Goal: Task Accomplishment & Management: Complete application form

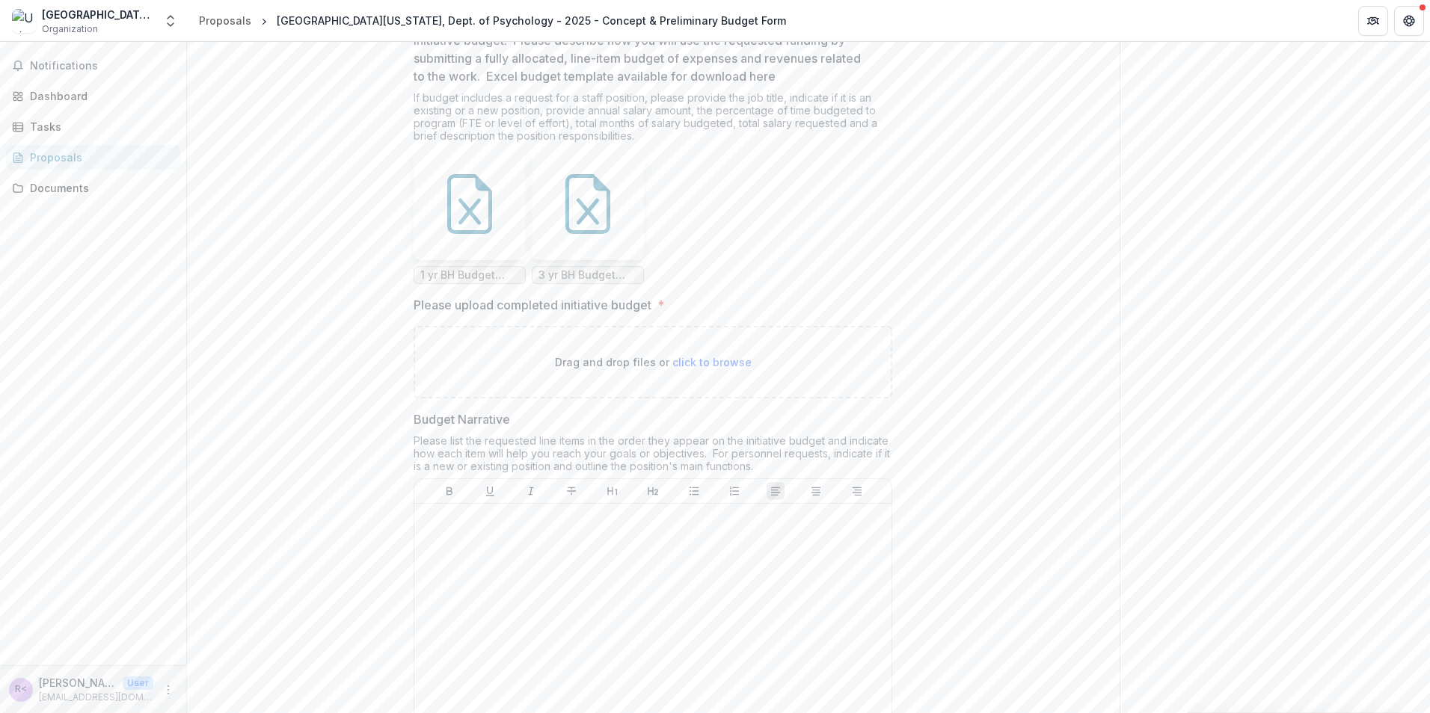
scroll to position [11143, 0]
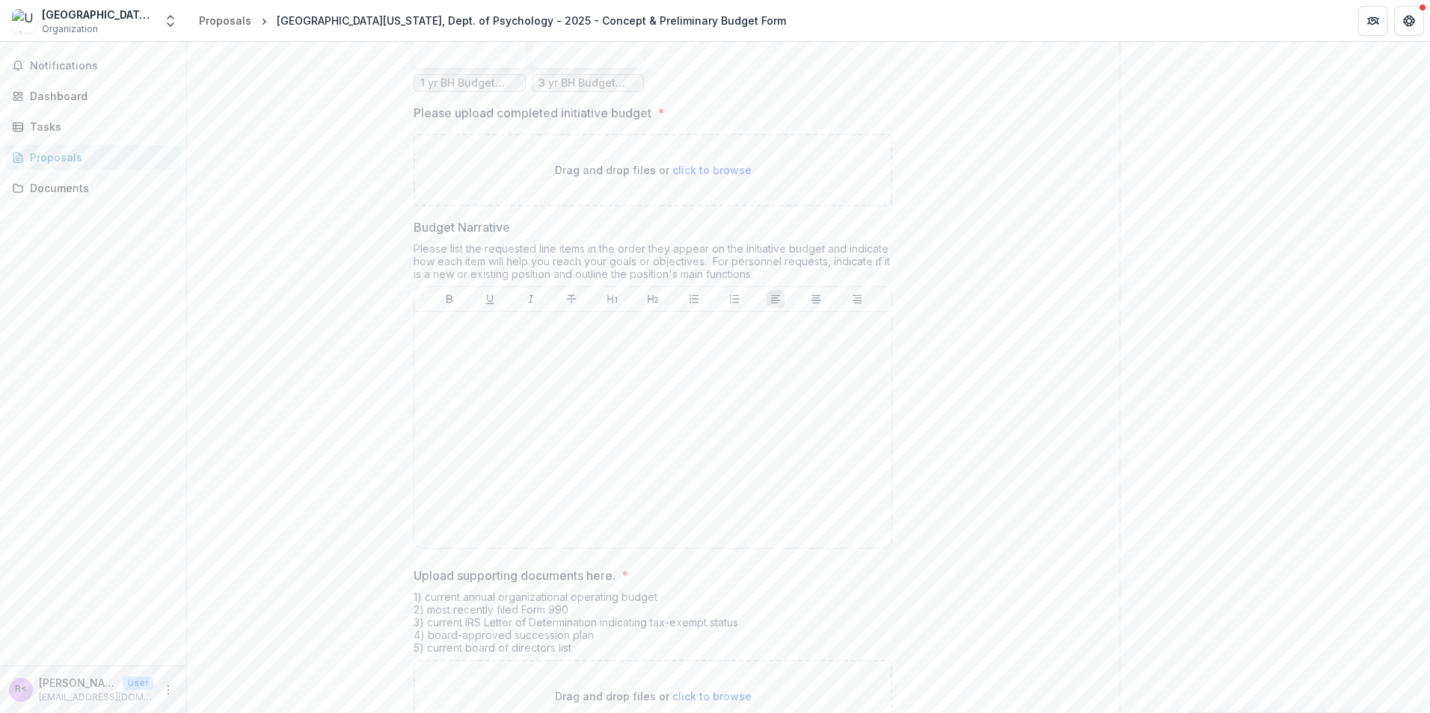
click at [719, 176] on span "click to browse" at bounding box center [711, 170] width 79 height 13
type input "**********"
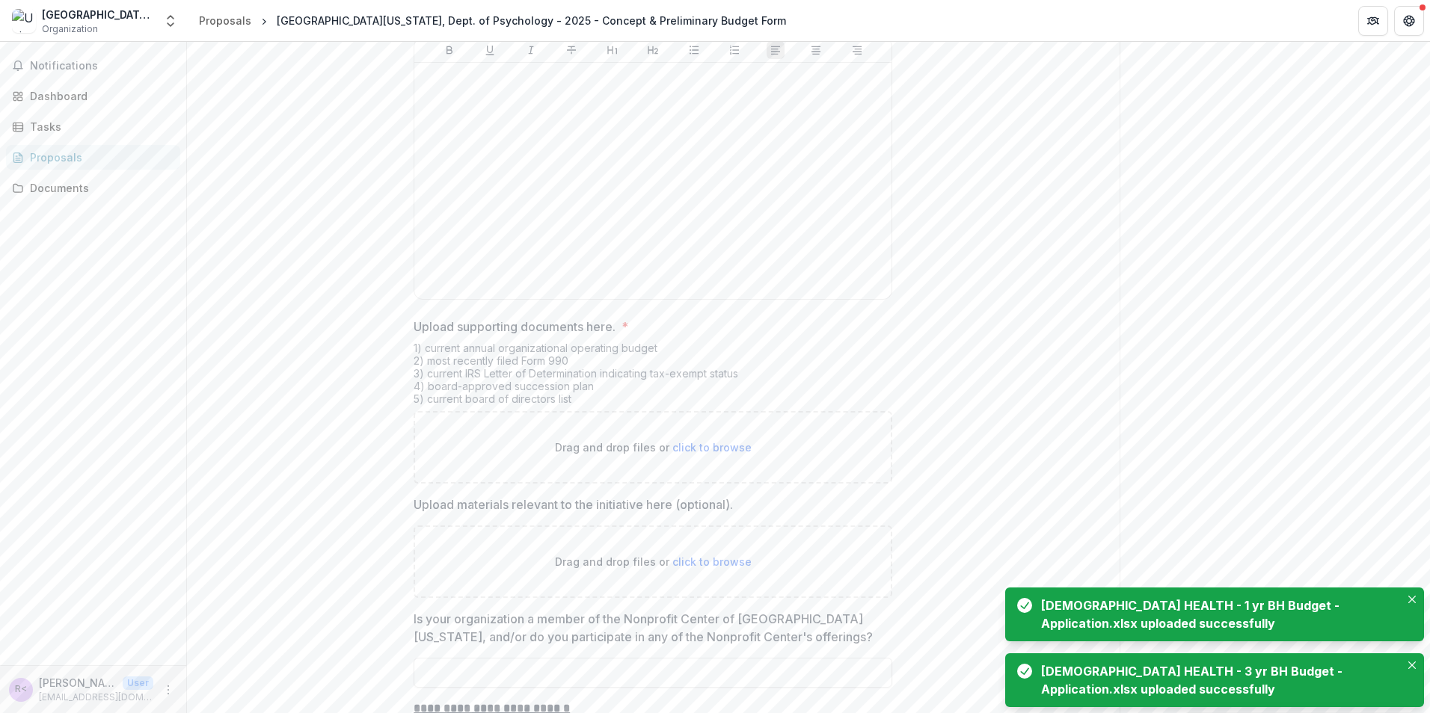
scroll to position [11517, 0]
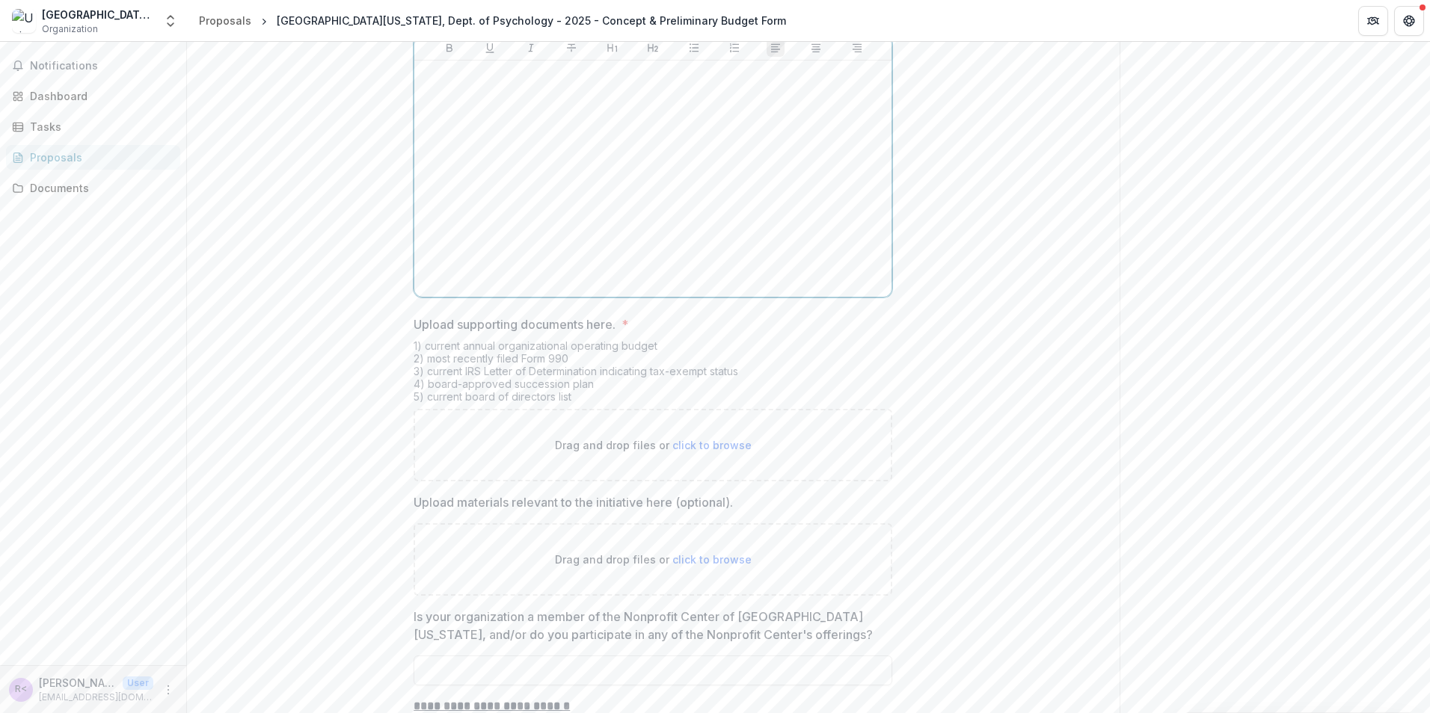
click at [491, 203] on div at bounding box center [652, 179] width 465 height 224
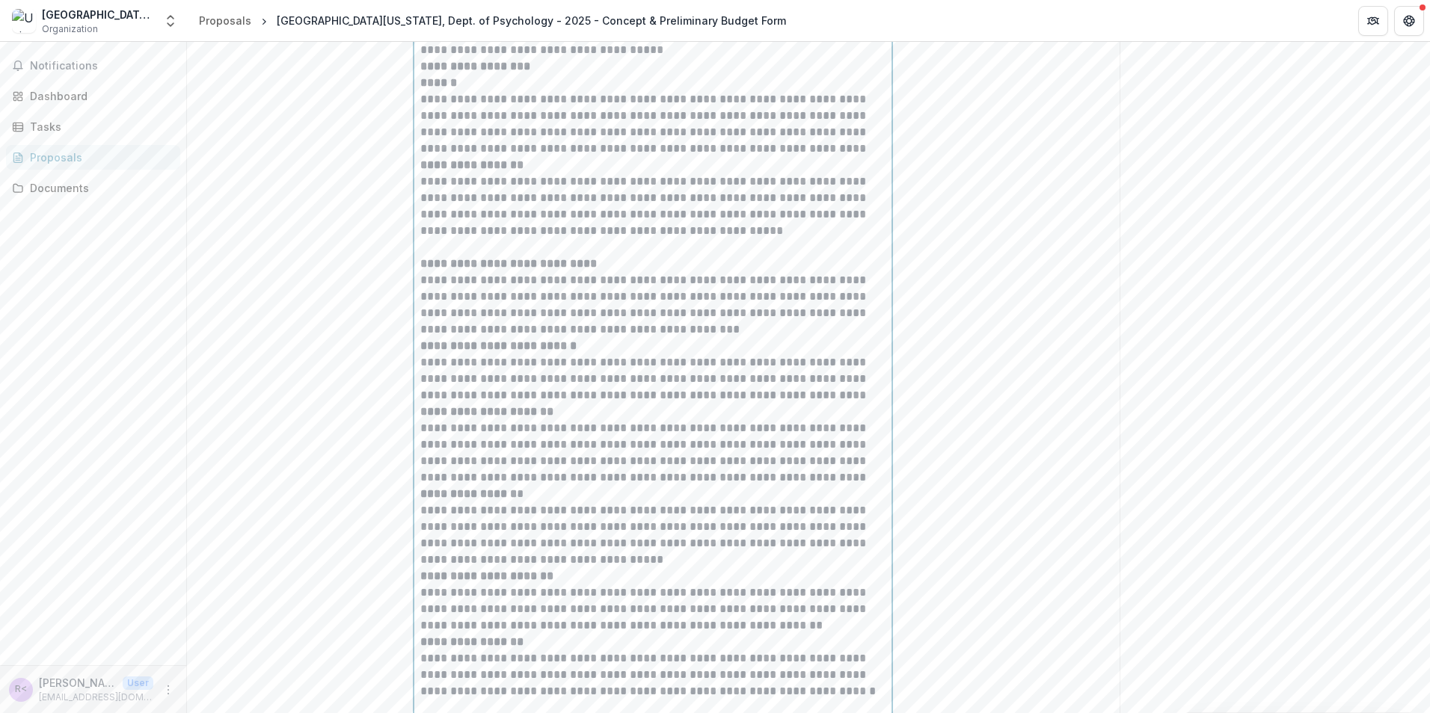
scroll to position [12925, 0]
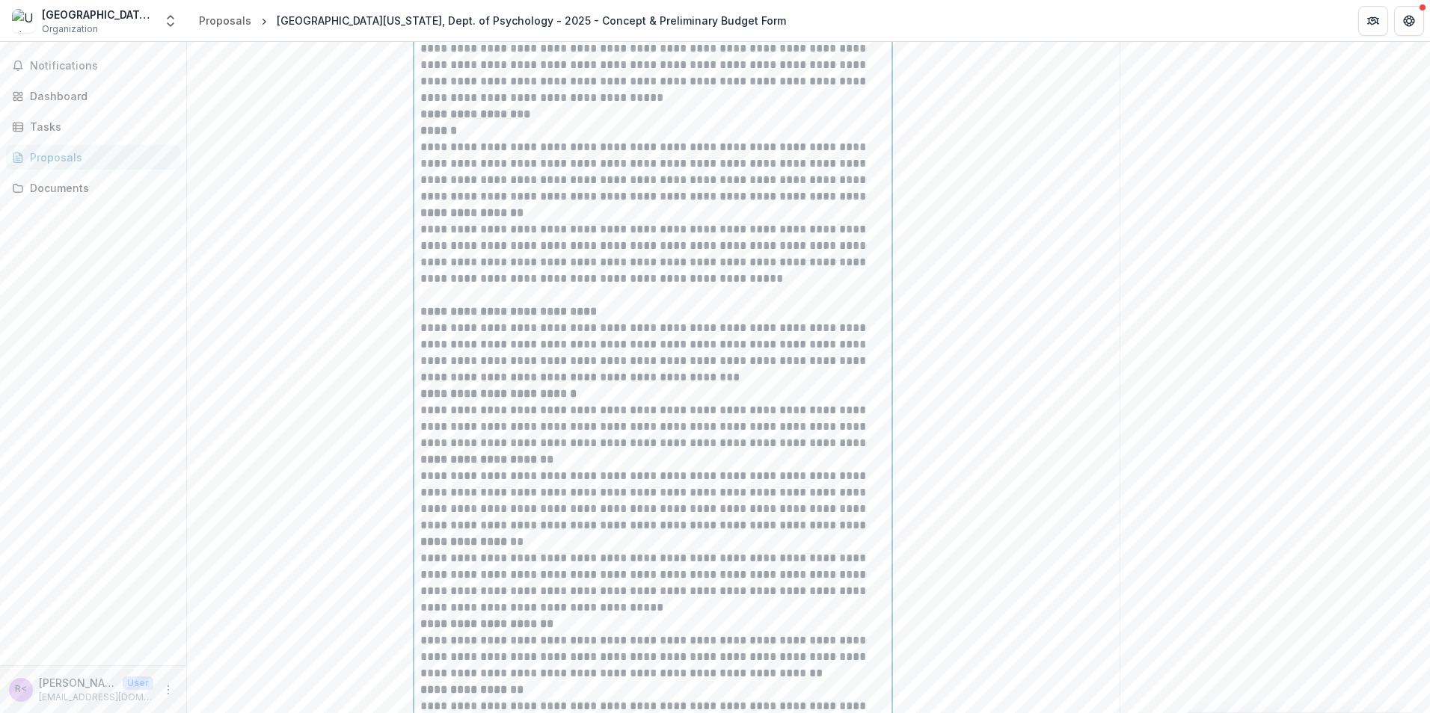
click at [446, 304] on p at bounding box center [652, 295] width 465 height 16
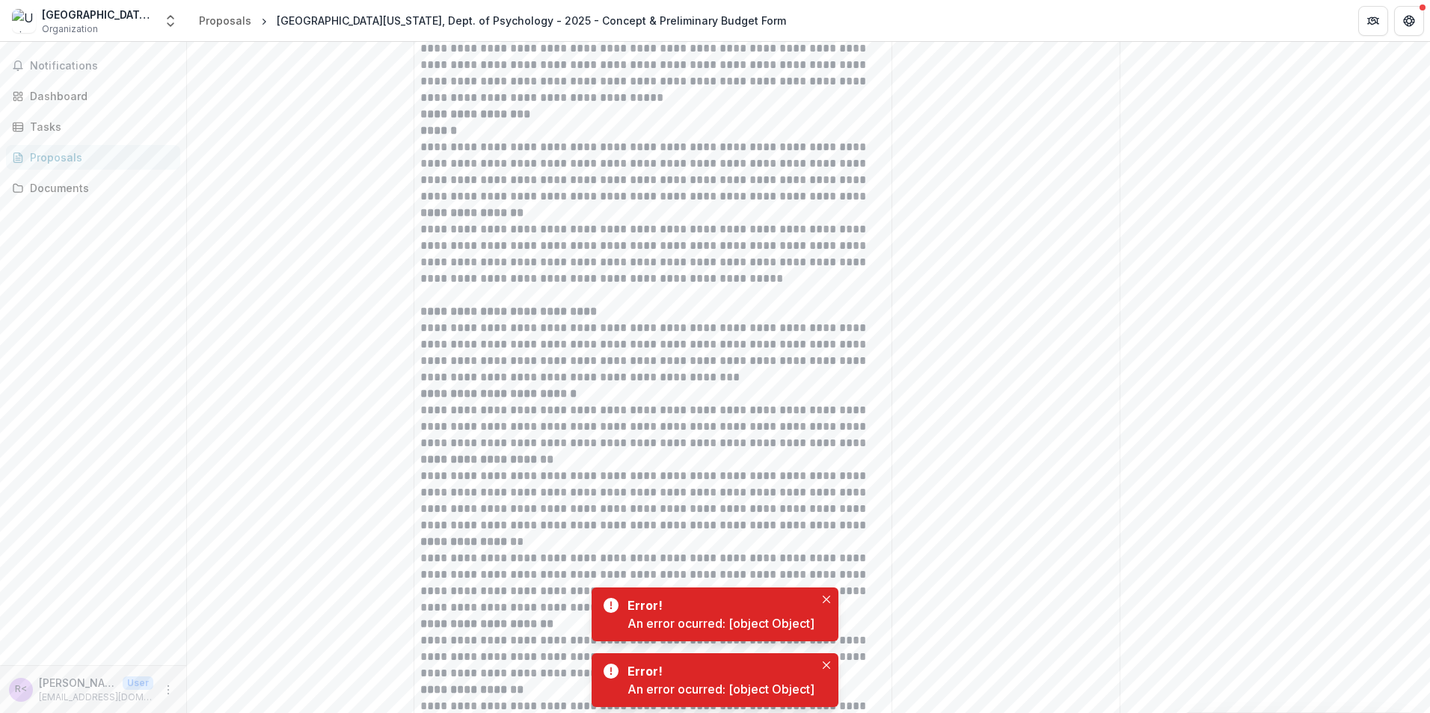
drag, startPoint x: 824, startPoint y: 595, endPoint x: 831, endPoint y: 608, distance: 14.4
click at [824, 595] on button "Close" at bounding box center [826, 600] width 18 height 18
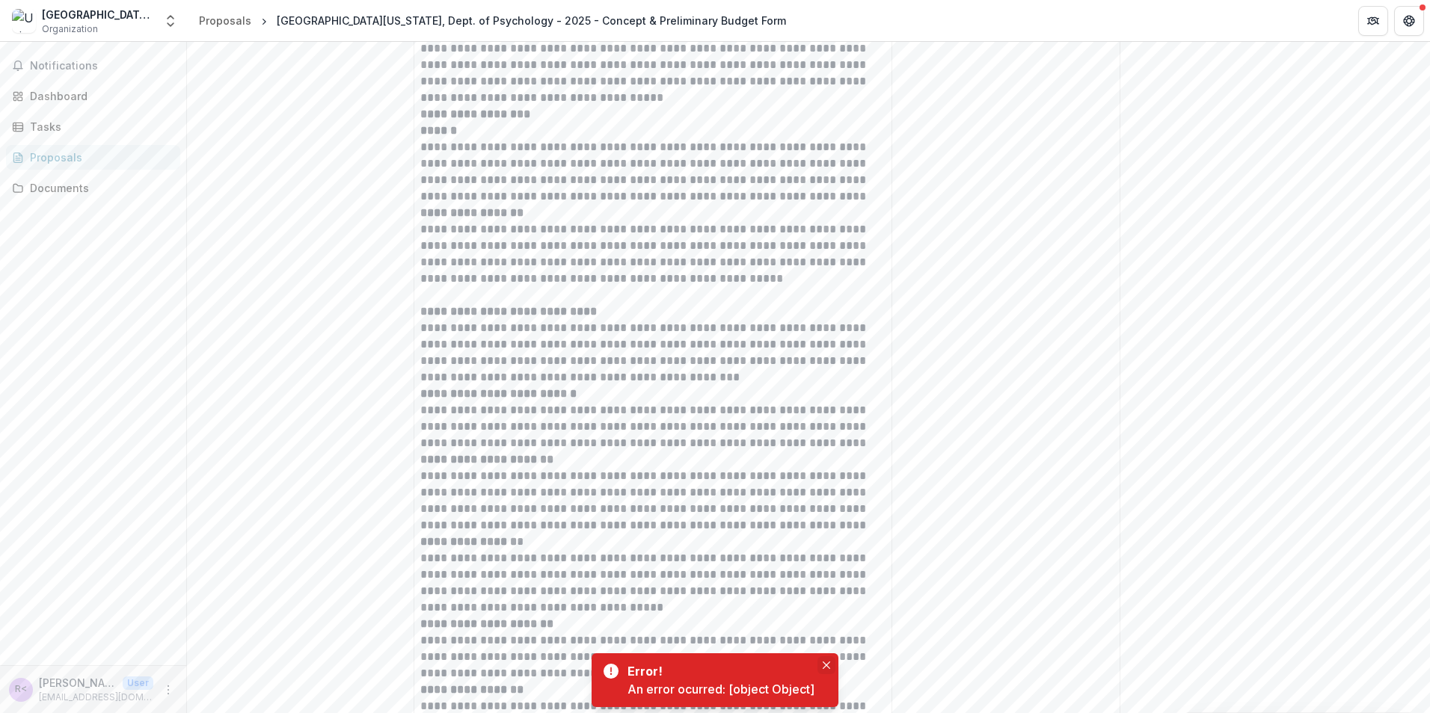
click at [829, 662] on icon "Close" at bounding box center [826, 665] width 7 height 7
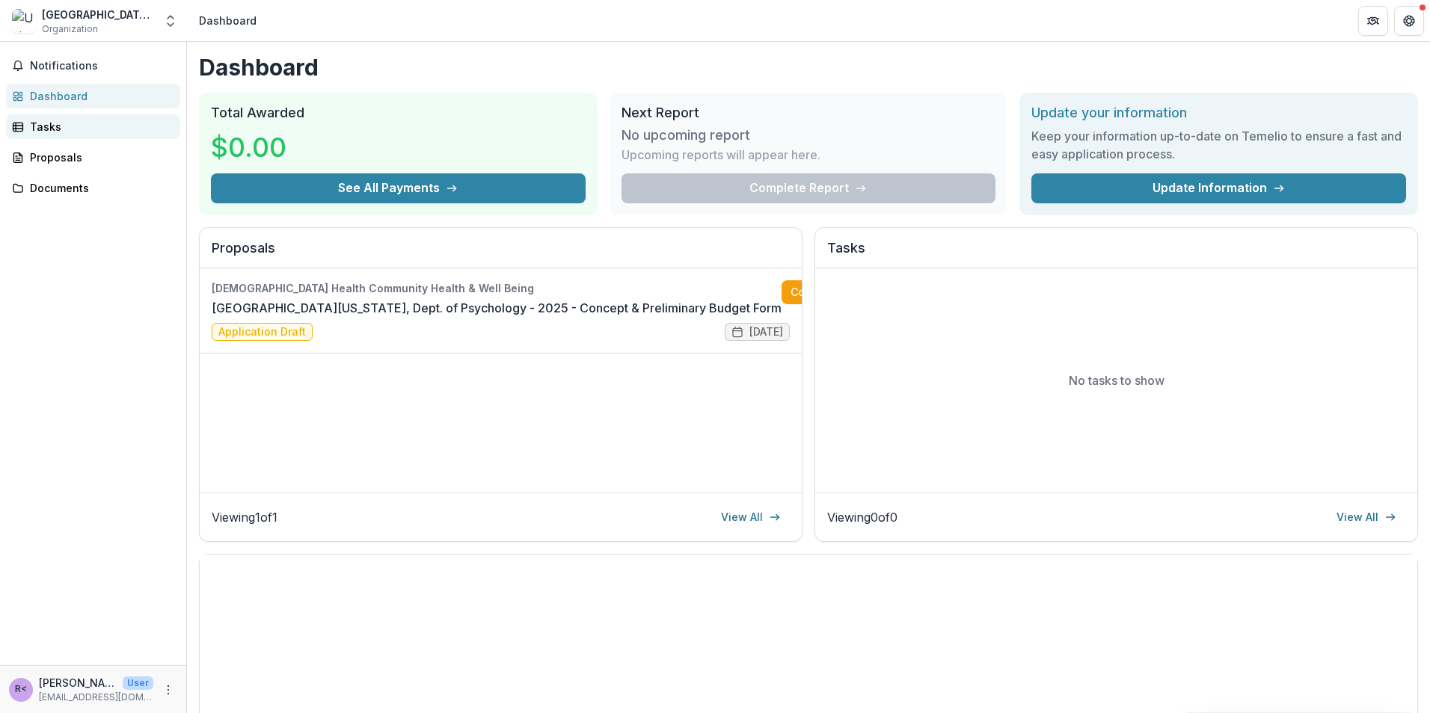
click at [72, 127] on div "Tasks" at bounding box center [99, 127] width 138 height 16
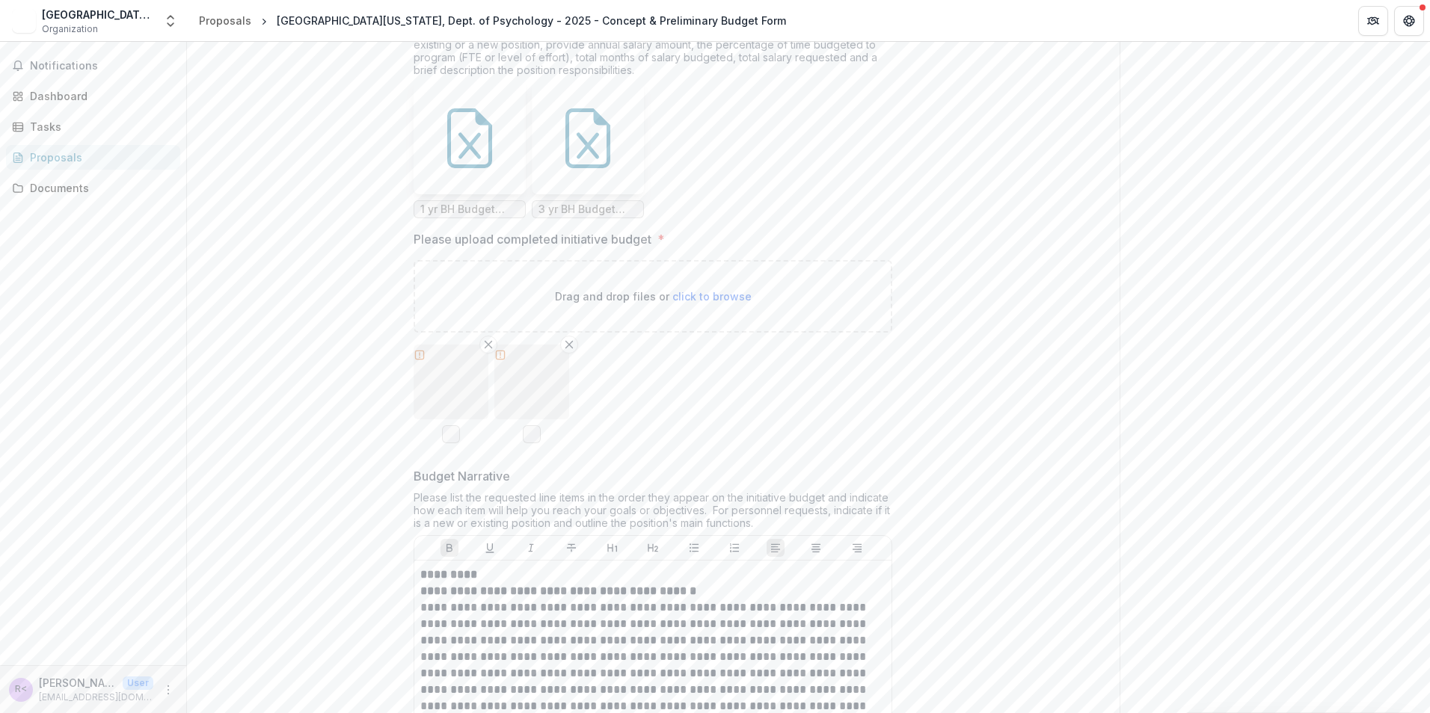
scroll to position [11218, 0]
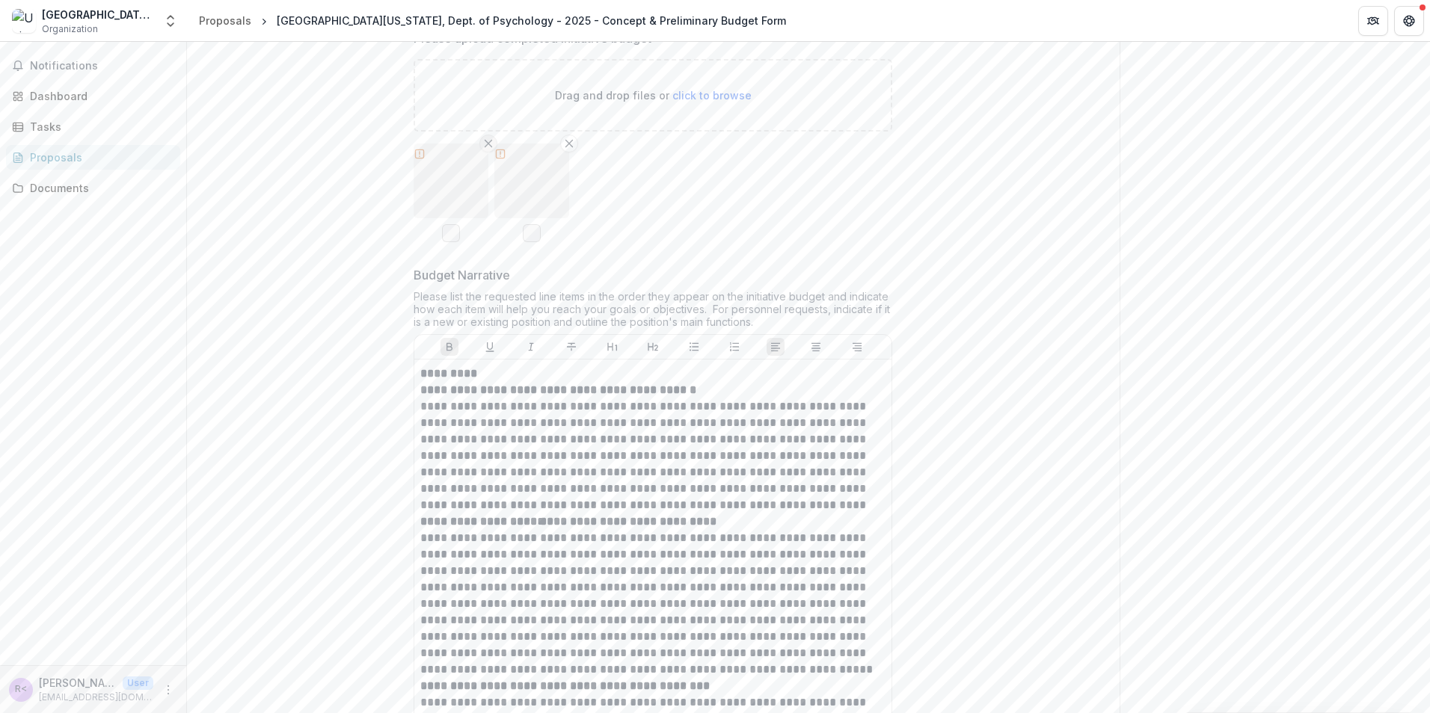
click at [485, 147] on line "Remove File" at bounding box center [488, 144] width 7 height 7
click at [485, 150] on icon "Remove File" at bounding box center [488, 144] width 12 height 12
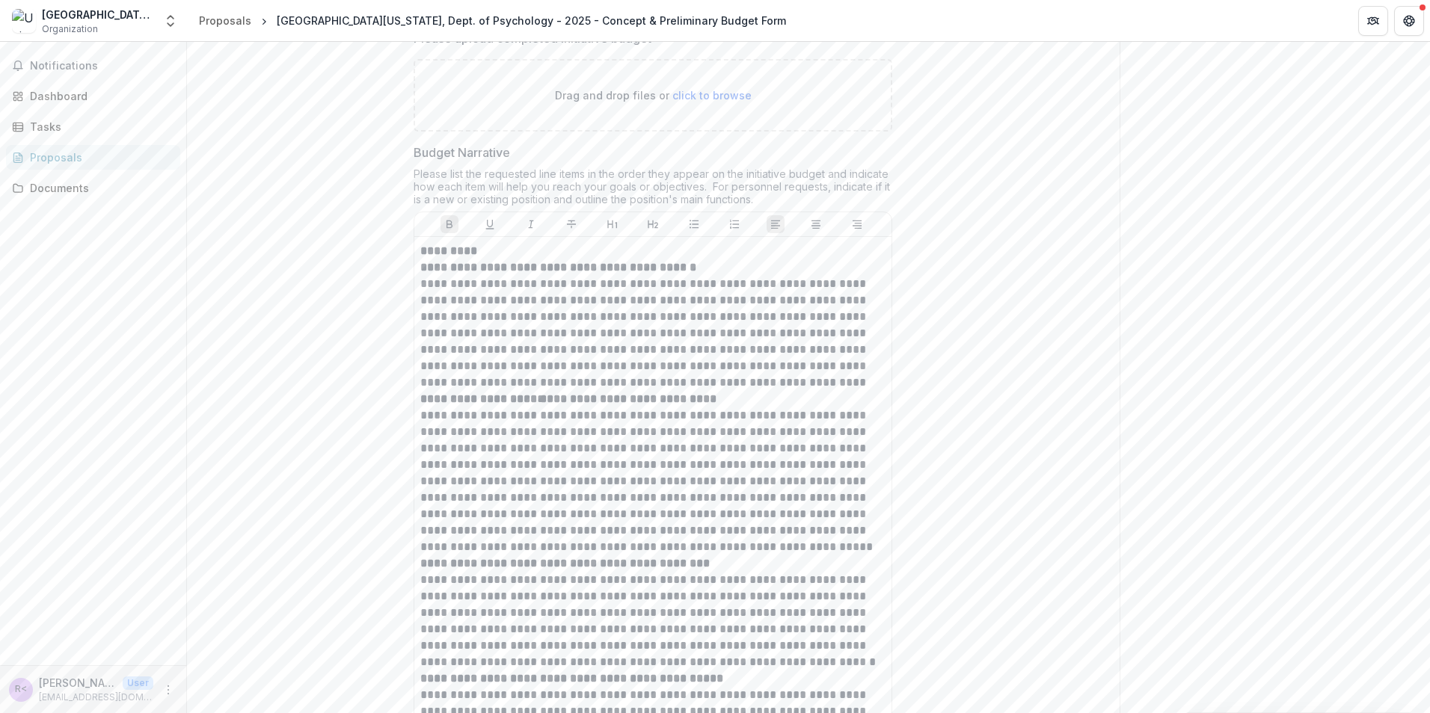
click at [707, 102] on span "click to browse" at bounding box center [711, 95] width 79 height 13
type input "**********"
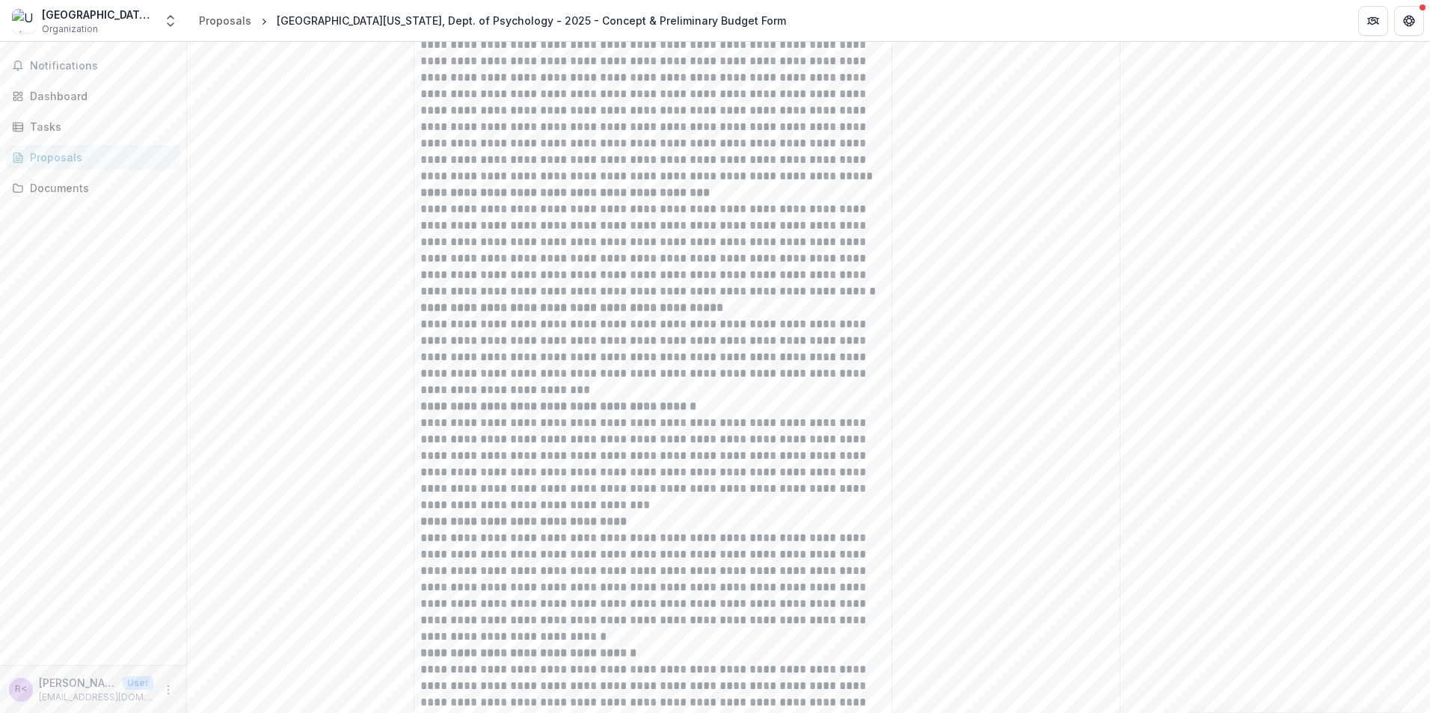
scroll to position [11891, 0]
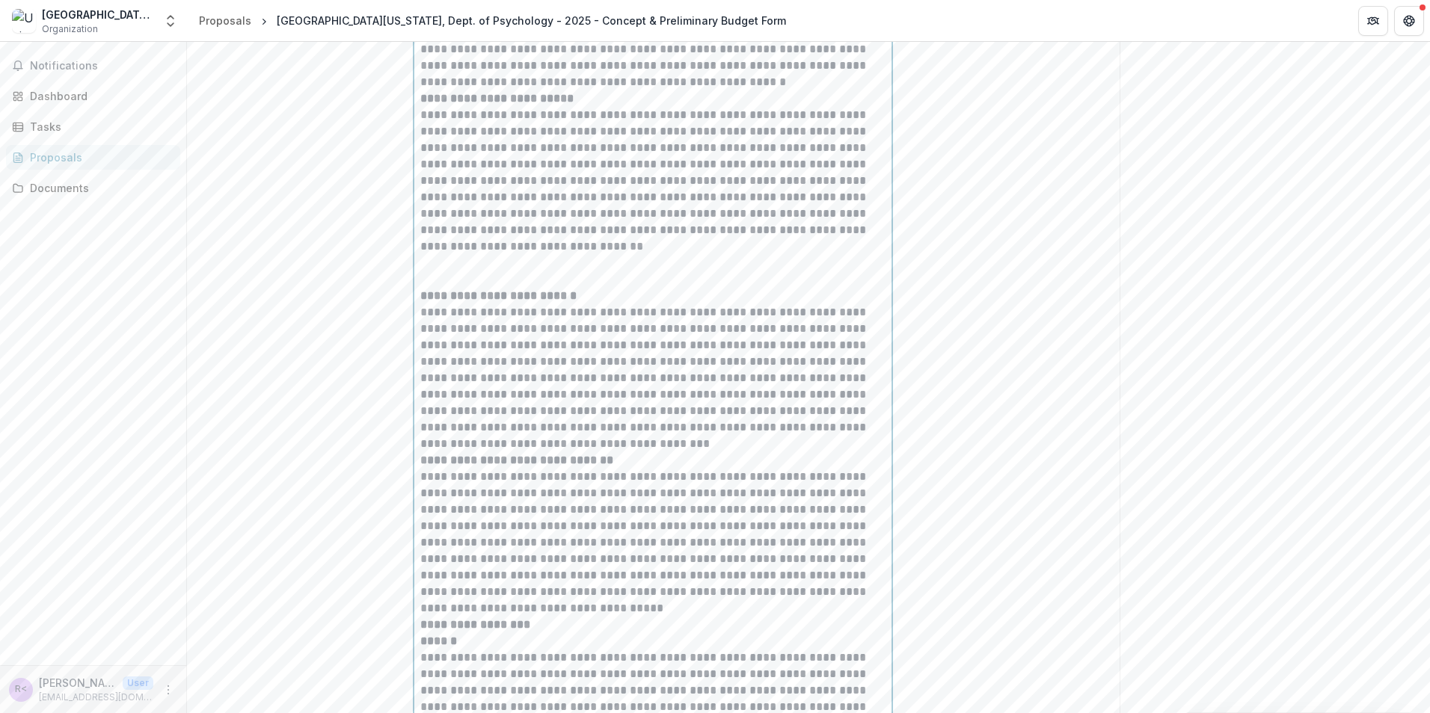
click at [500, 371] on div "**********" at bounding box center [652, 222] width 465 height 2106
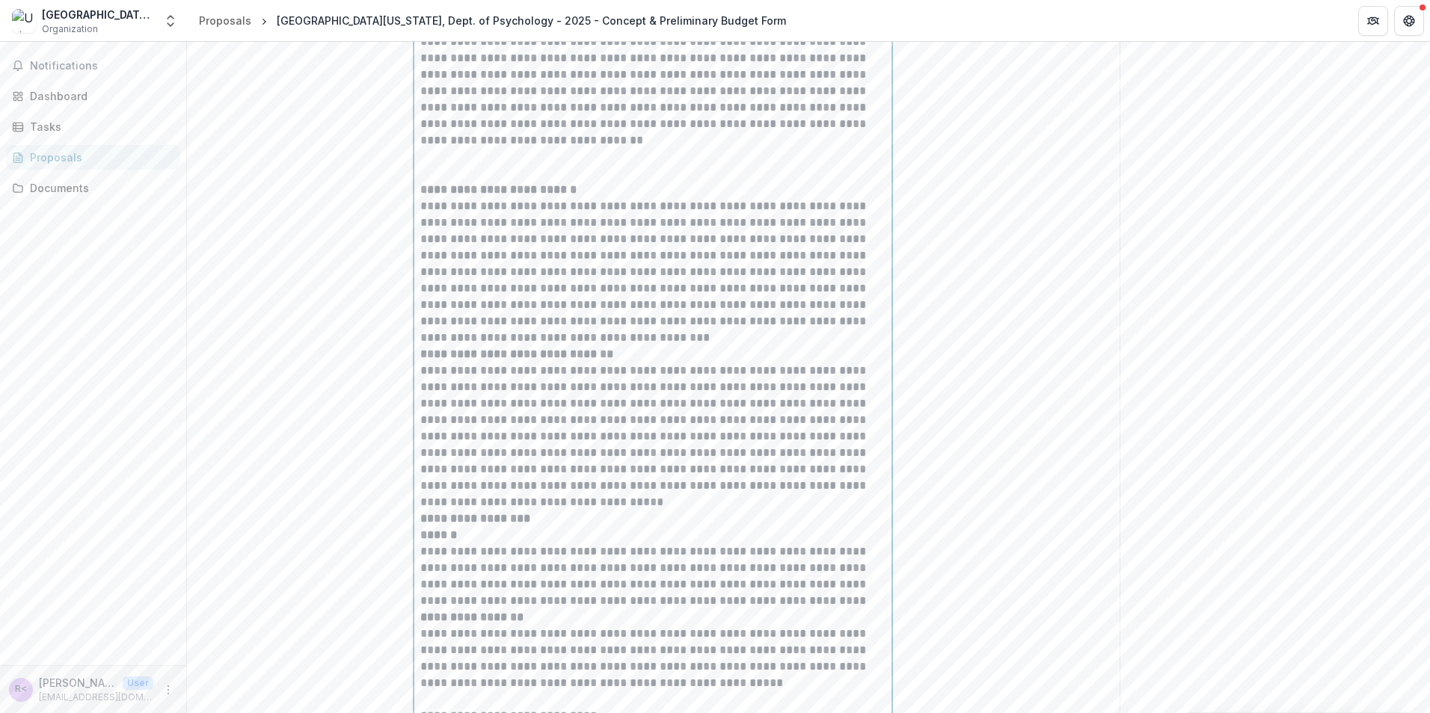
scroll to position [12457, 0]
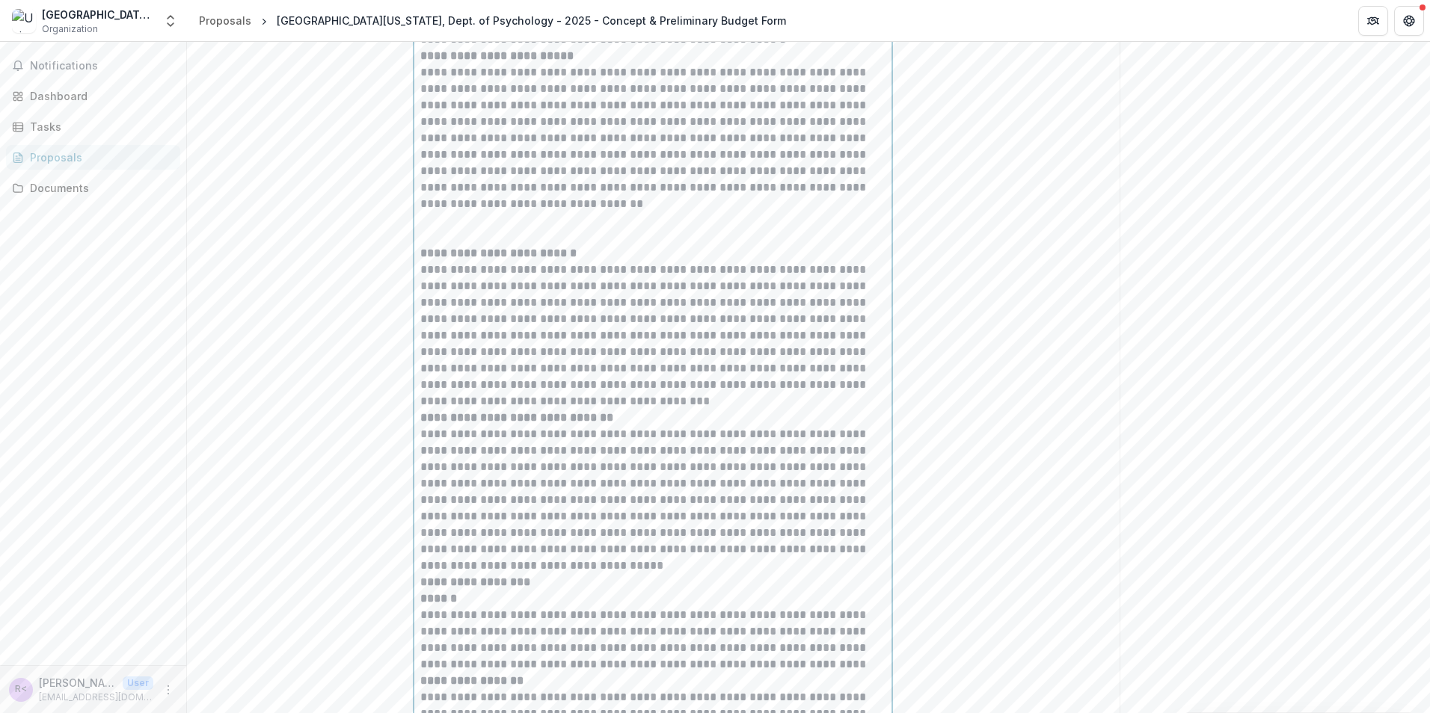
click at [451, 245] on p at bounding box center [652, 237] width 465 height 16
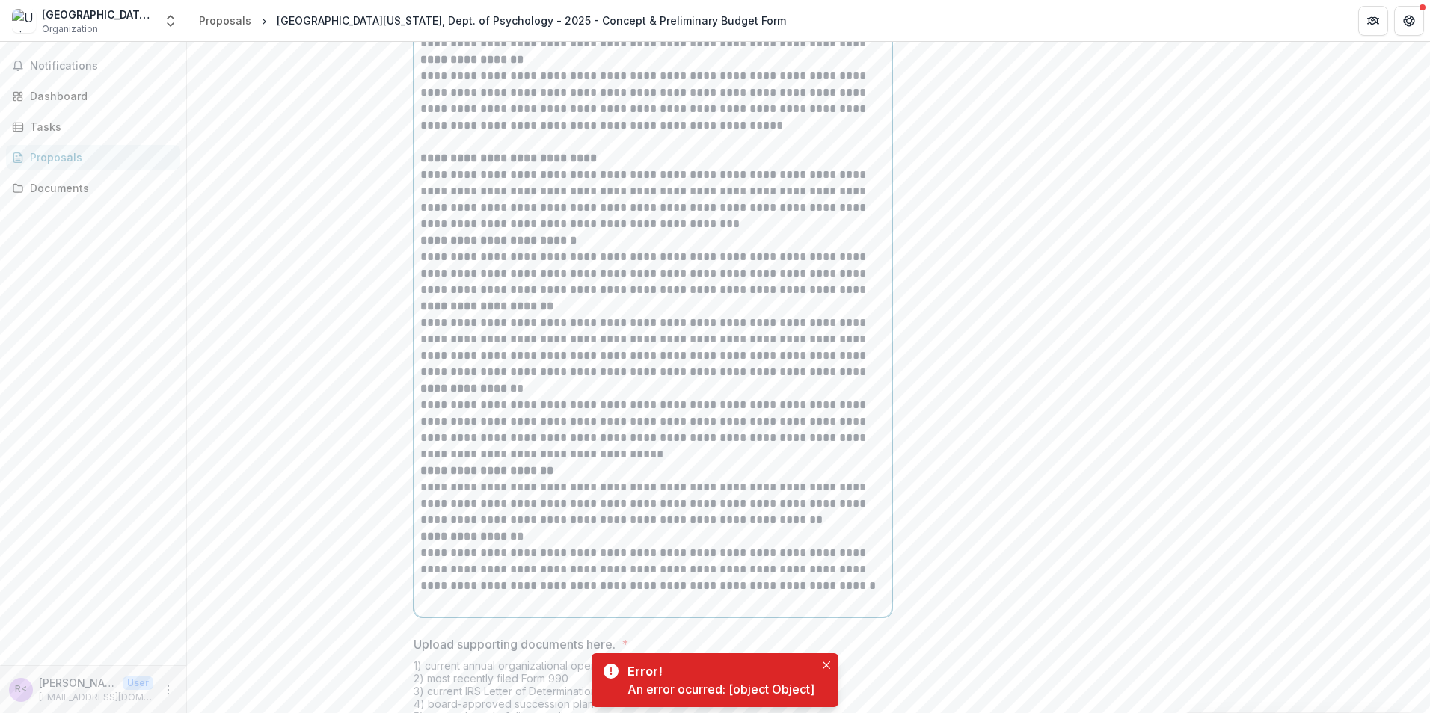
scroll to position [13055, 0]
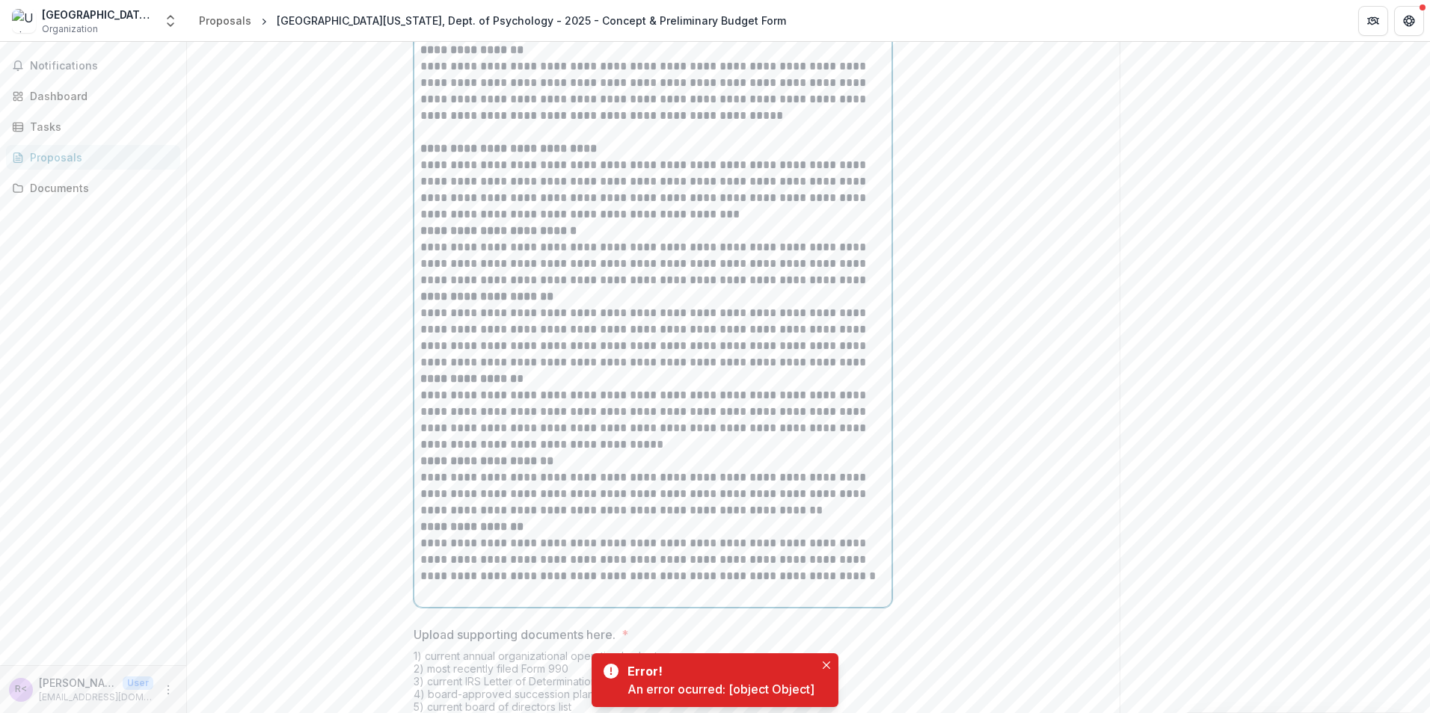
click at [468, 141] on p at bounding box center [652, 132] width 465 height 16
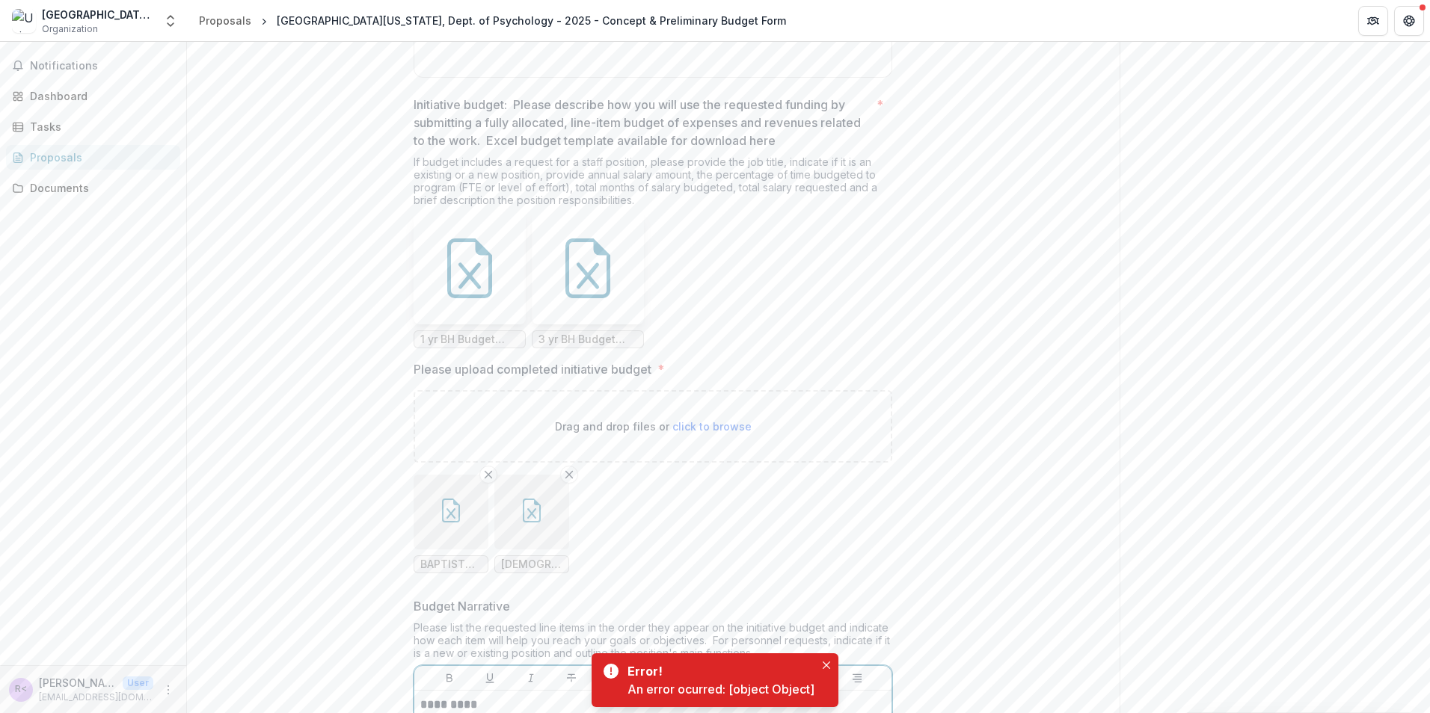
scroll to position [11036, 0]
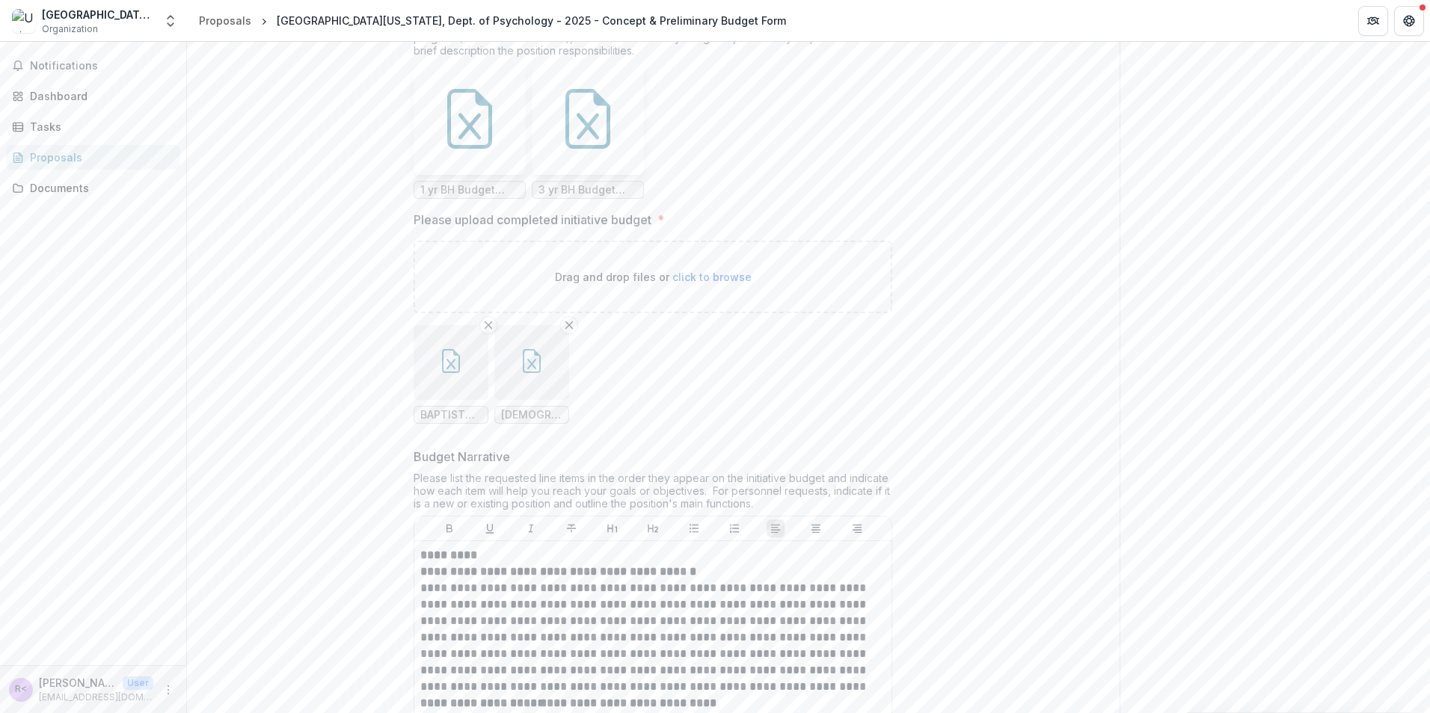
click at [523, 400] on button "button" at bounding box center [531, 362] width 75 height 75
click at [12, 713] on button "Close" at bounding box center [6, 722] width 12 height 18
click at [455, 373] on icon "button" at bounding box center [451, 361] width 24 height 24
click at [12, 713] on icon "Close" at bounding box center [6, 724] width 12 height 12
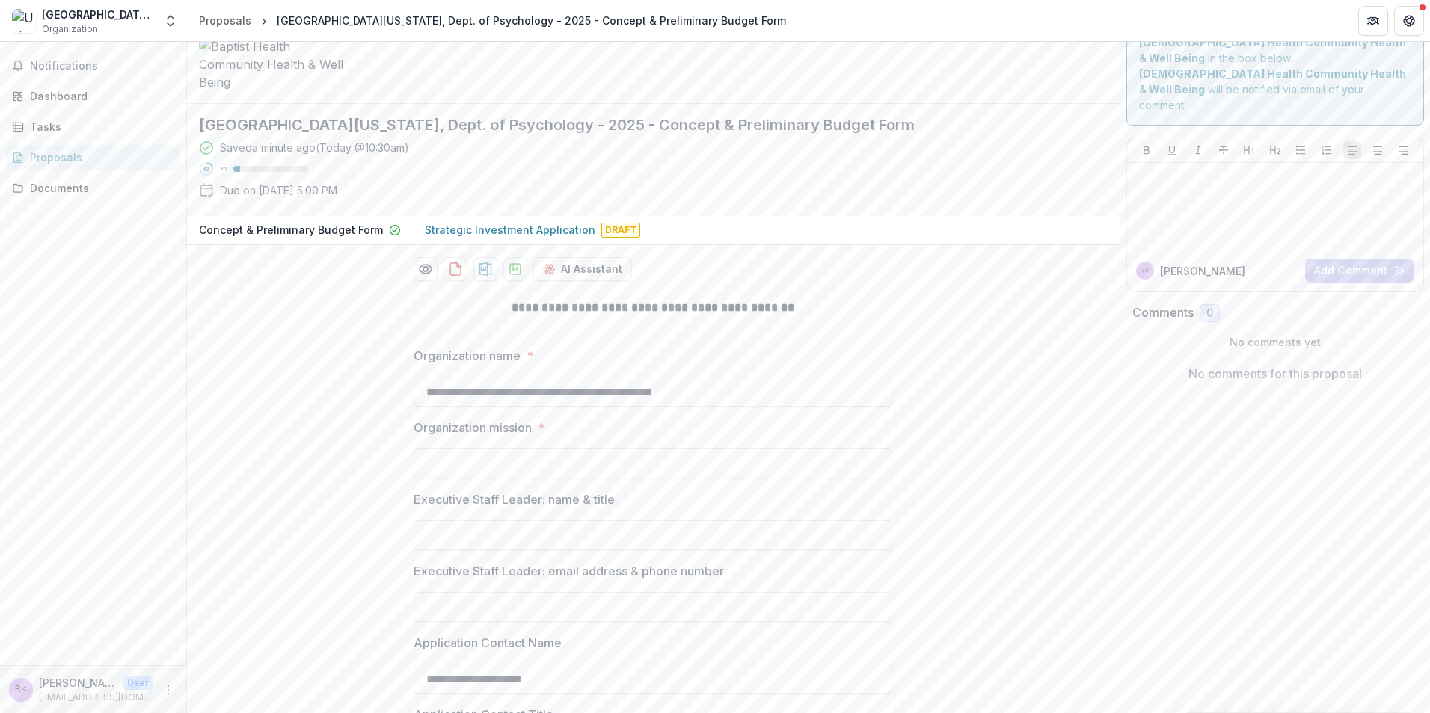
scroll to position [0, 0]
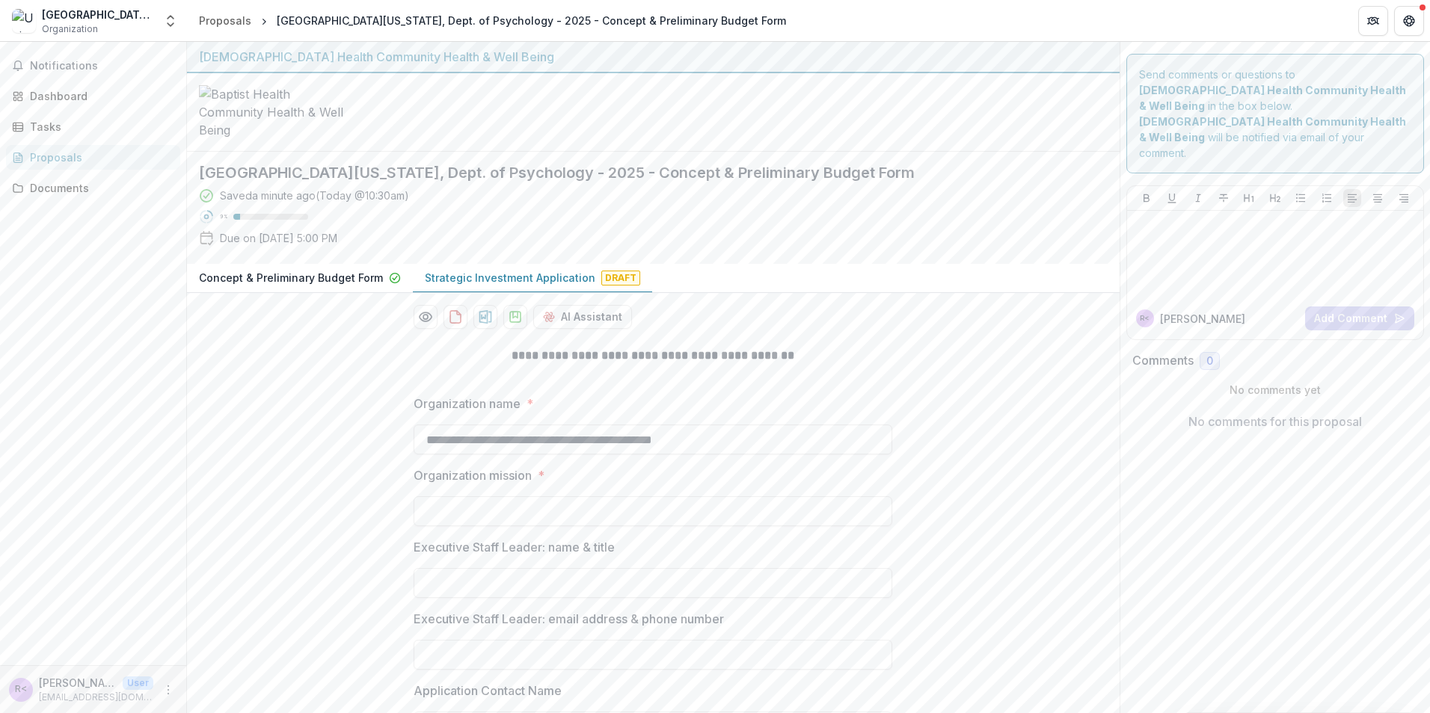
click at [310, 286] on p "Concept & Preliminary Budget Form" at bounding box center [291, 278] width 184 height 16
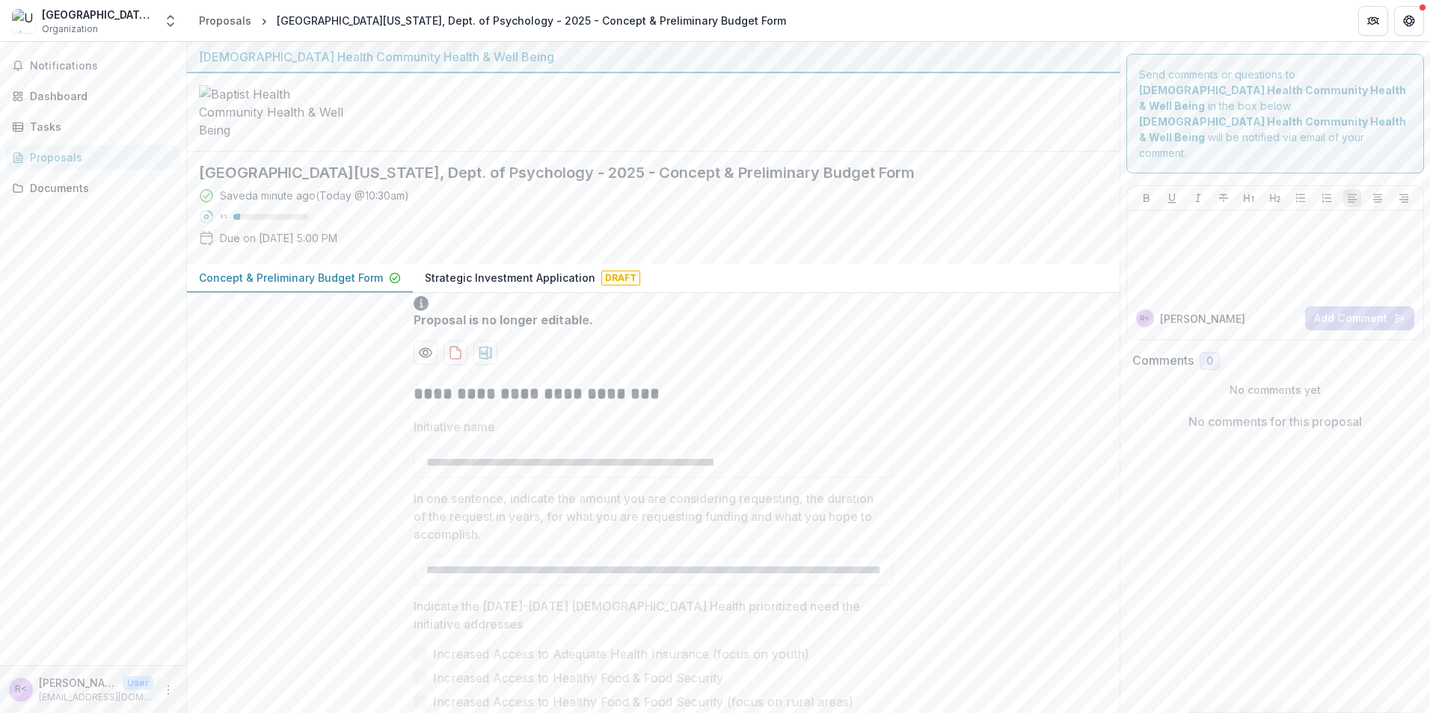
drag, startPoint x: 505, startPoint y: 371, endPoint x: 591, endPoint y: 369, distance: 86.0
click at [506, 286] on p "Strategic Investment Application" at bounding box center [510, 278] width 171 height 16
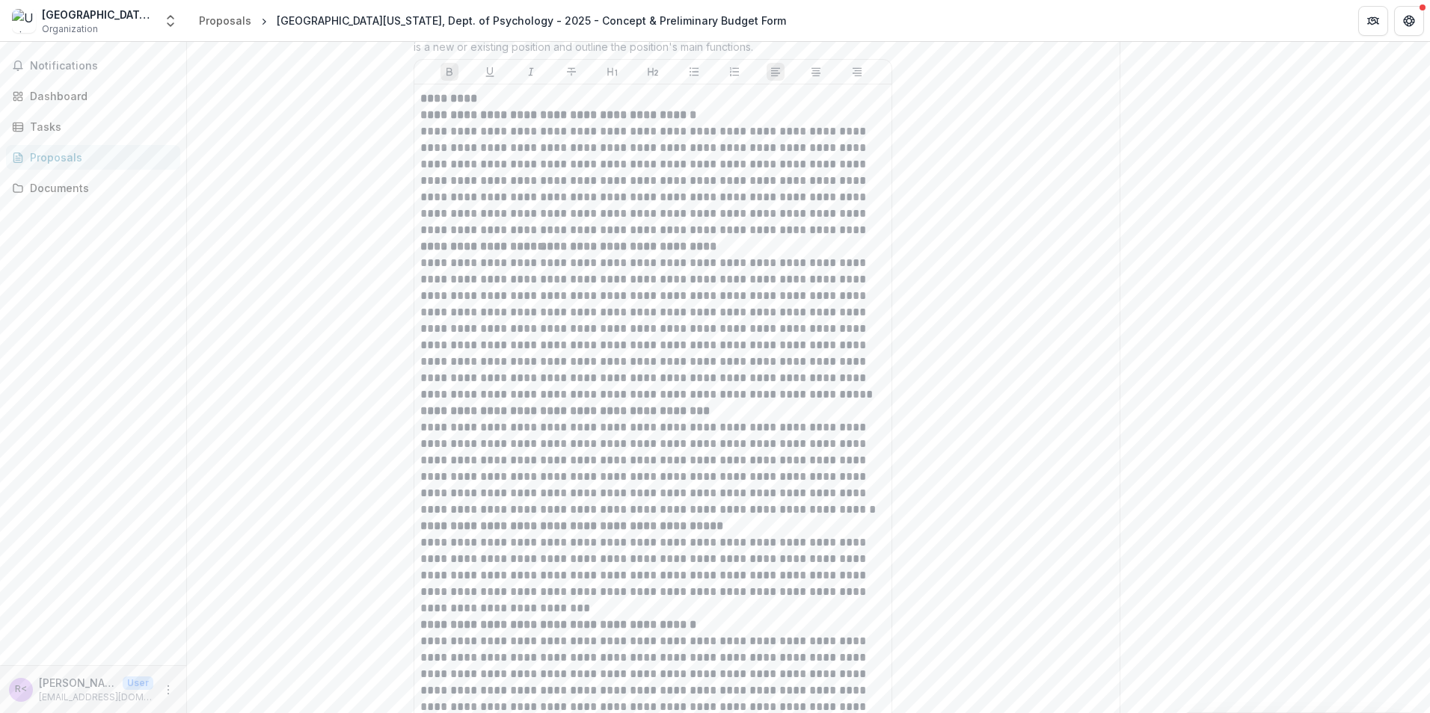
scroll to position [11293, 0]
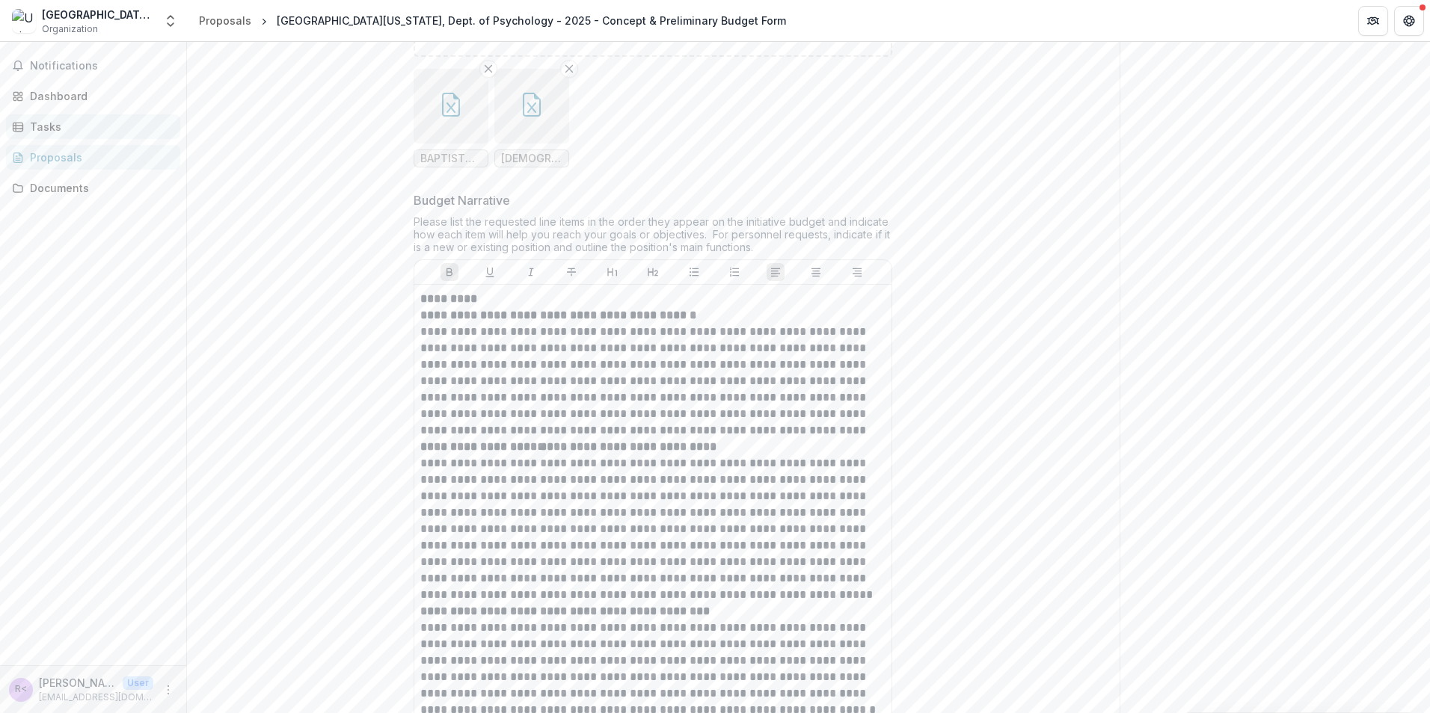
click at [46, 114] on link "Tasks" at bounding box center [93, 126] width 174 height 25
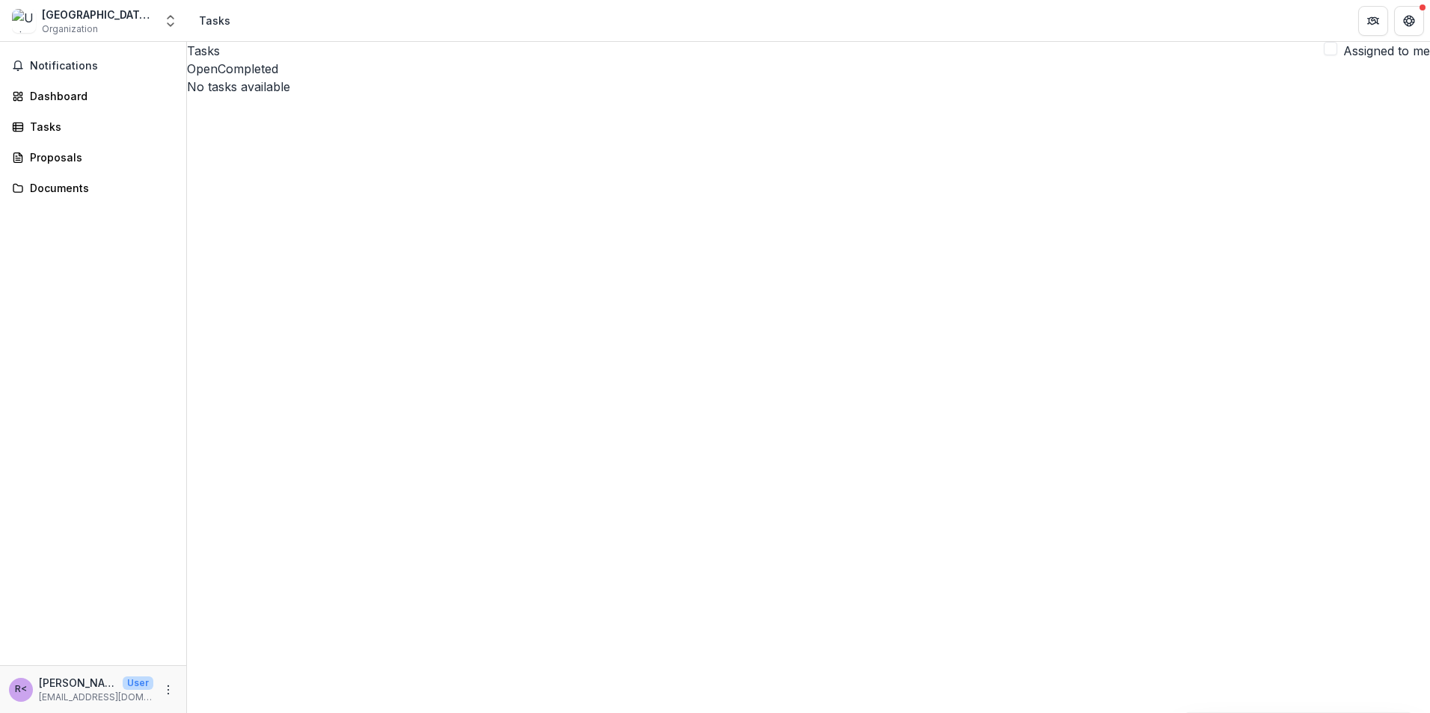
click at [278, 78] on button "Completed" at bounding box center [248, 69] width 61 height 18
click at [218, 78] on button "Open" at bounding box center [202, 69] width 31 height 18
click at [69, 156] on div "Proposals" at bounding box center [99, 158] width 138 height 16
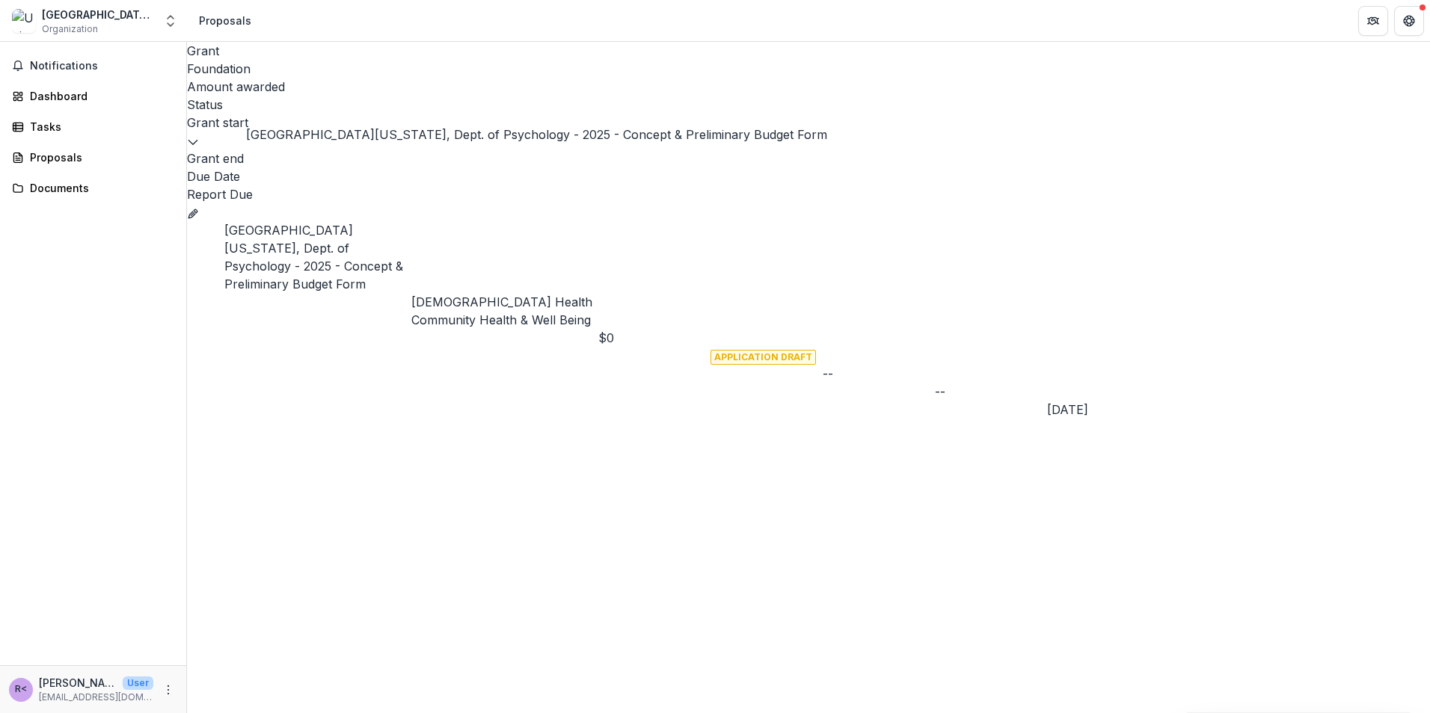
click at [330, 223] on link "[GEOGRAPHIC_DATA][US_STATE], Dept. of Psychology - 2025 - Concept & Preliminary…" at bounding box center [313, 257] width 179 height 69
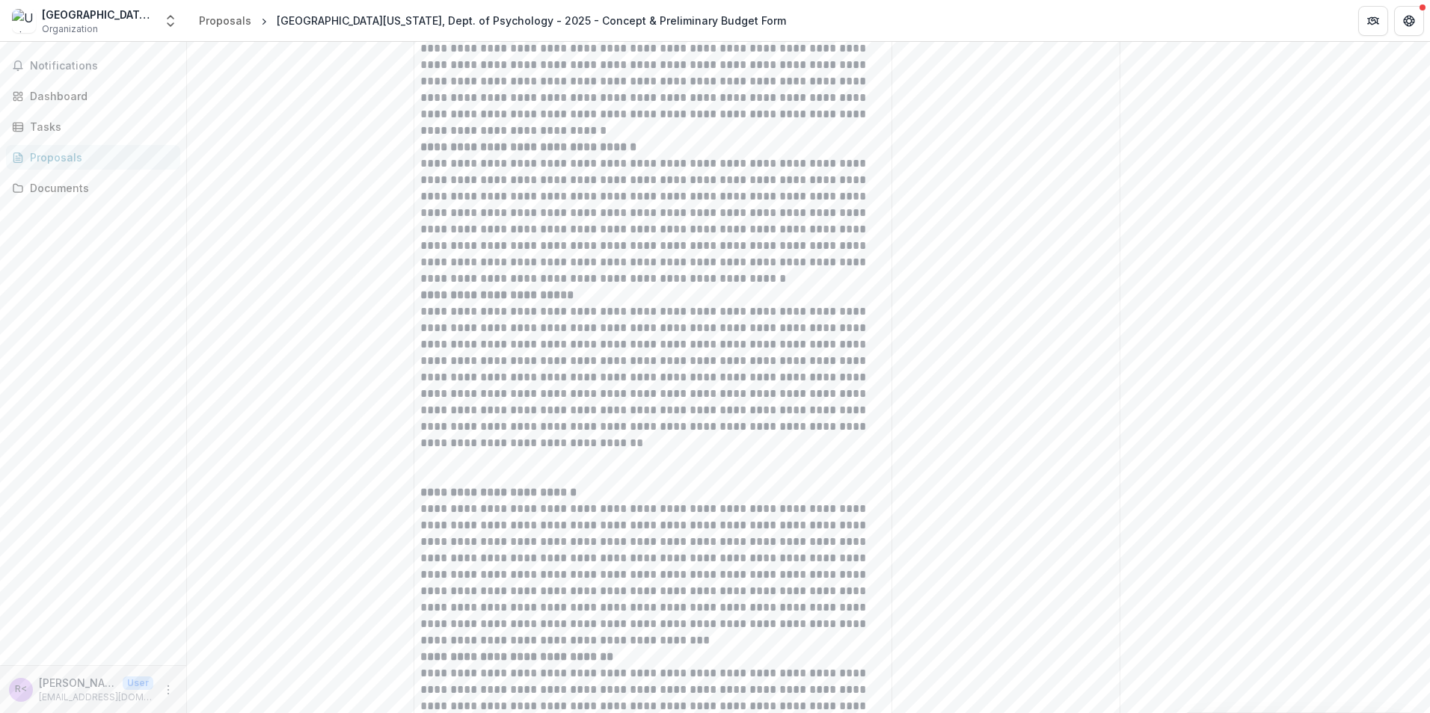
scroll to position [12414, 0]
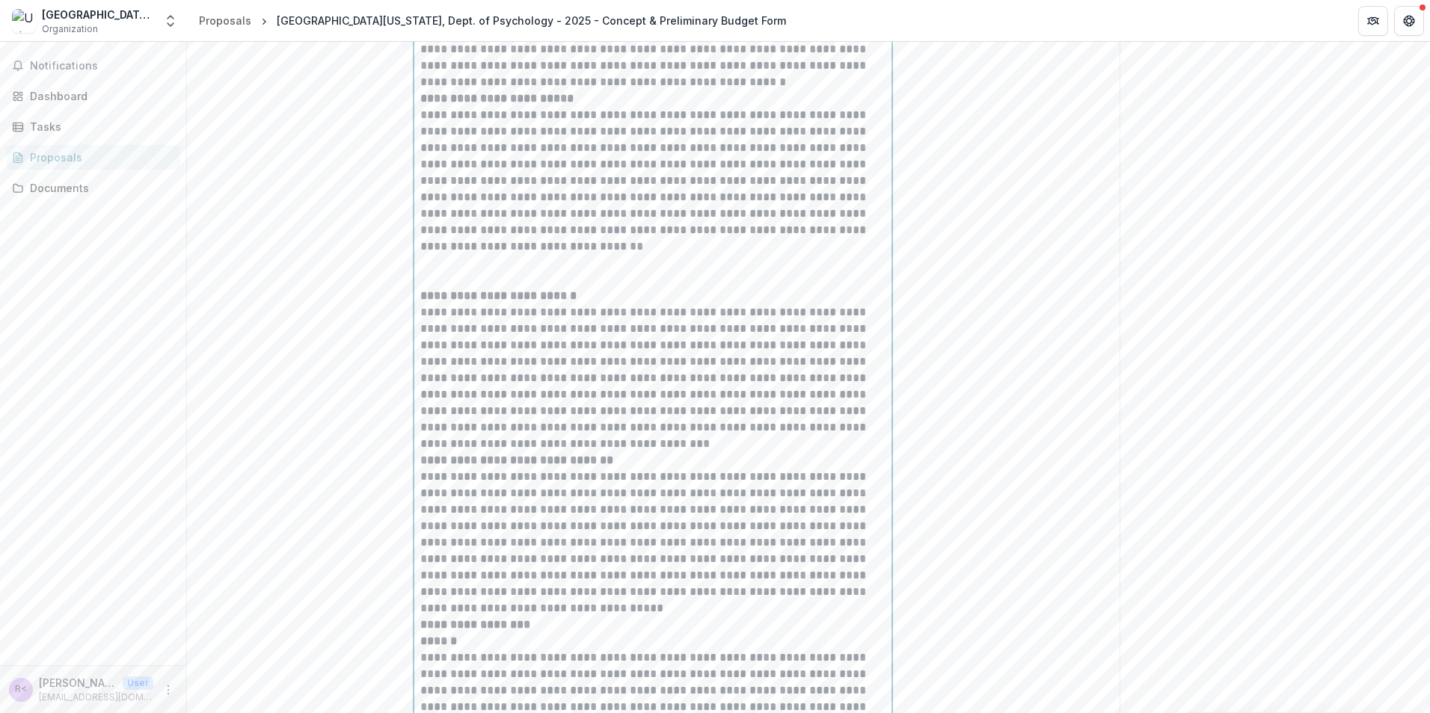
click at [494, 359] on div "**********" at bounding box center [652, 222] width 465 height 2106
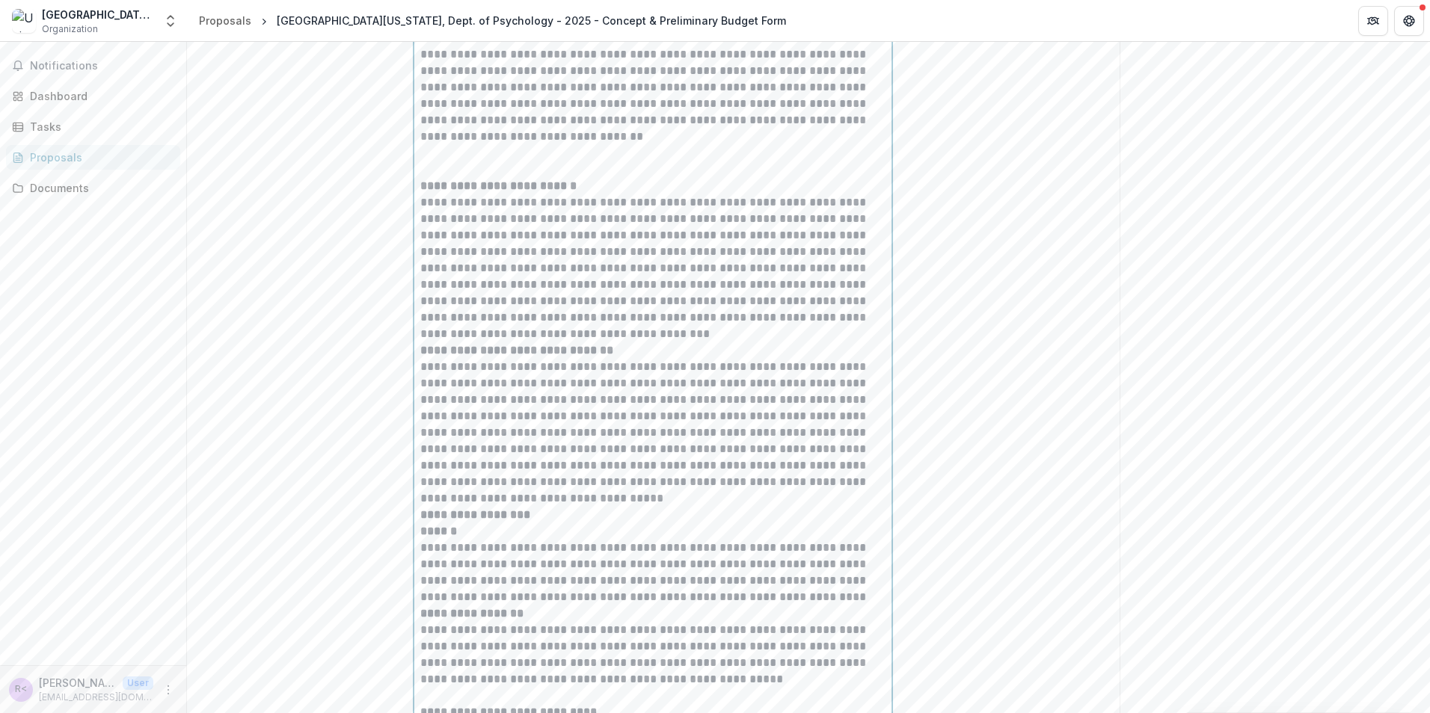
scroll to position [12681, 0]
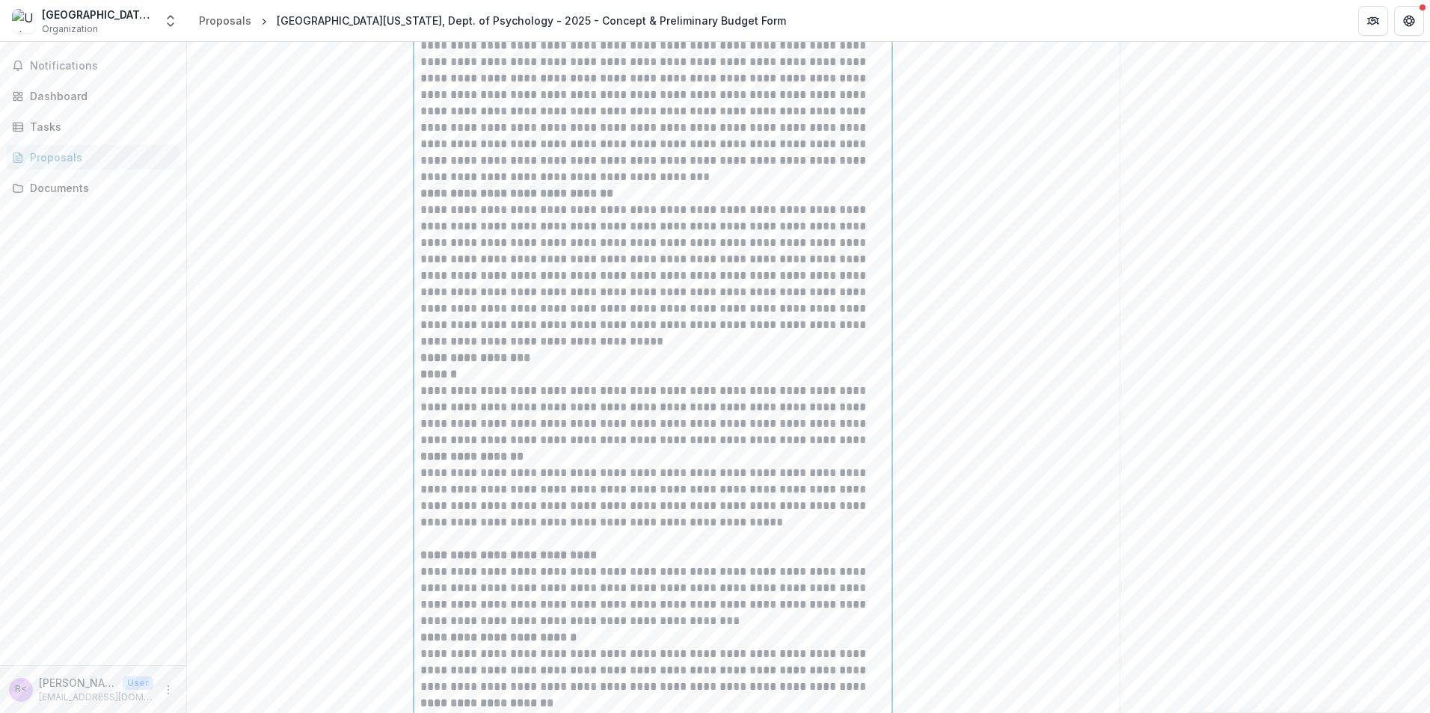
click at [450, 21] on p at bounding box center [652, 12] width 465 height 16
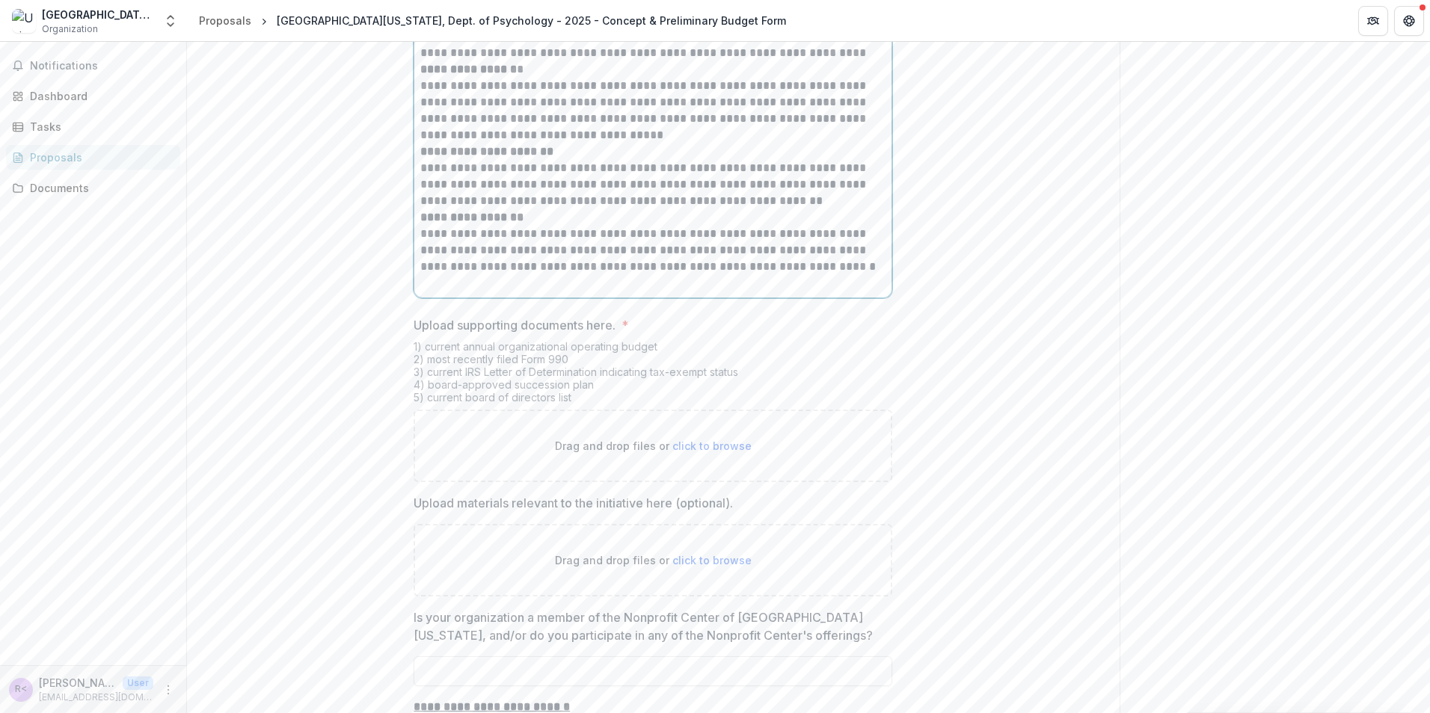
scroll to position [13055, 0]
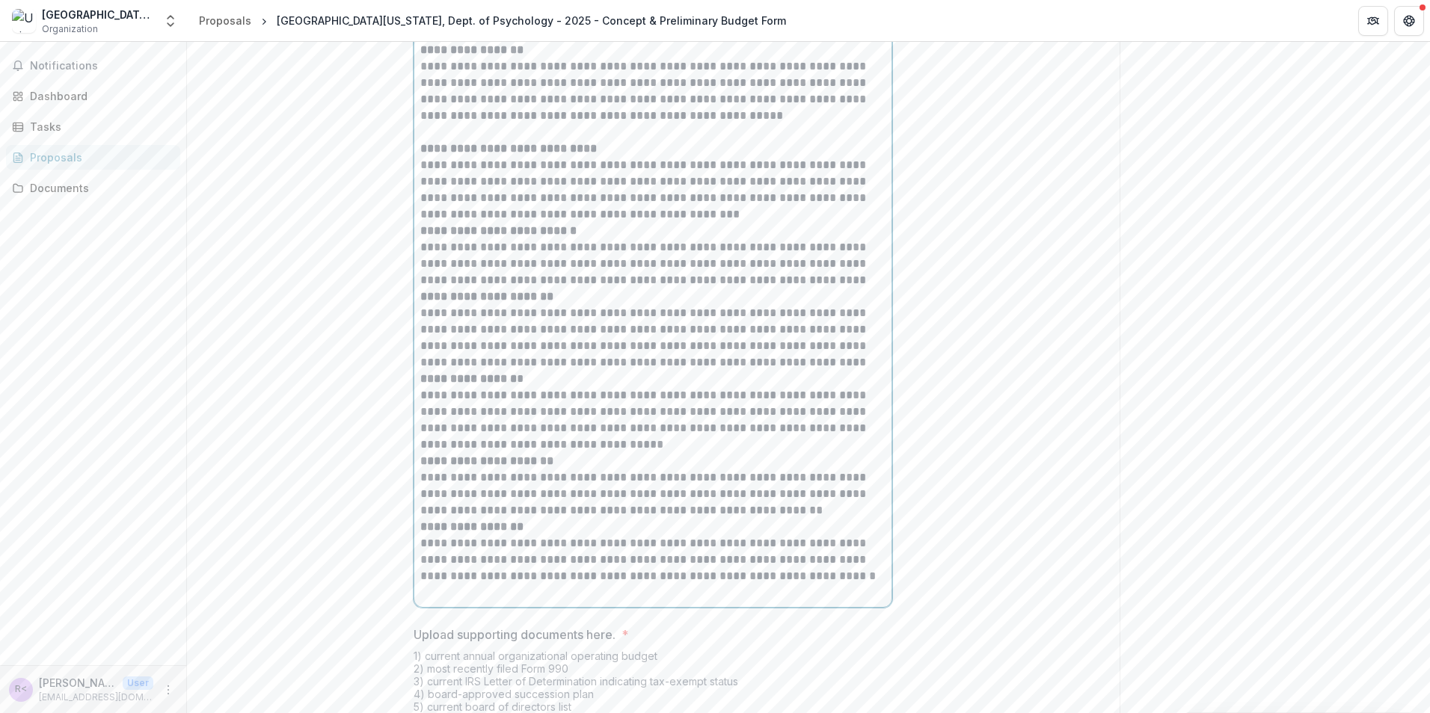
click at [432, 141] on p at bounding box center [652, 132] width 465 height 16
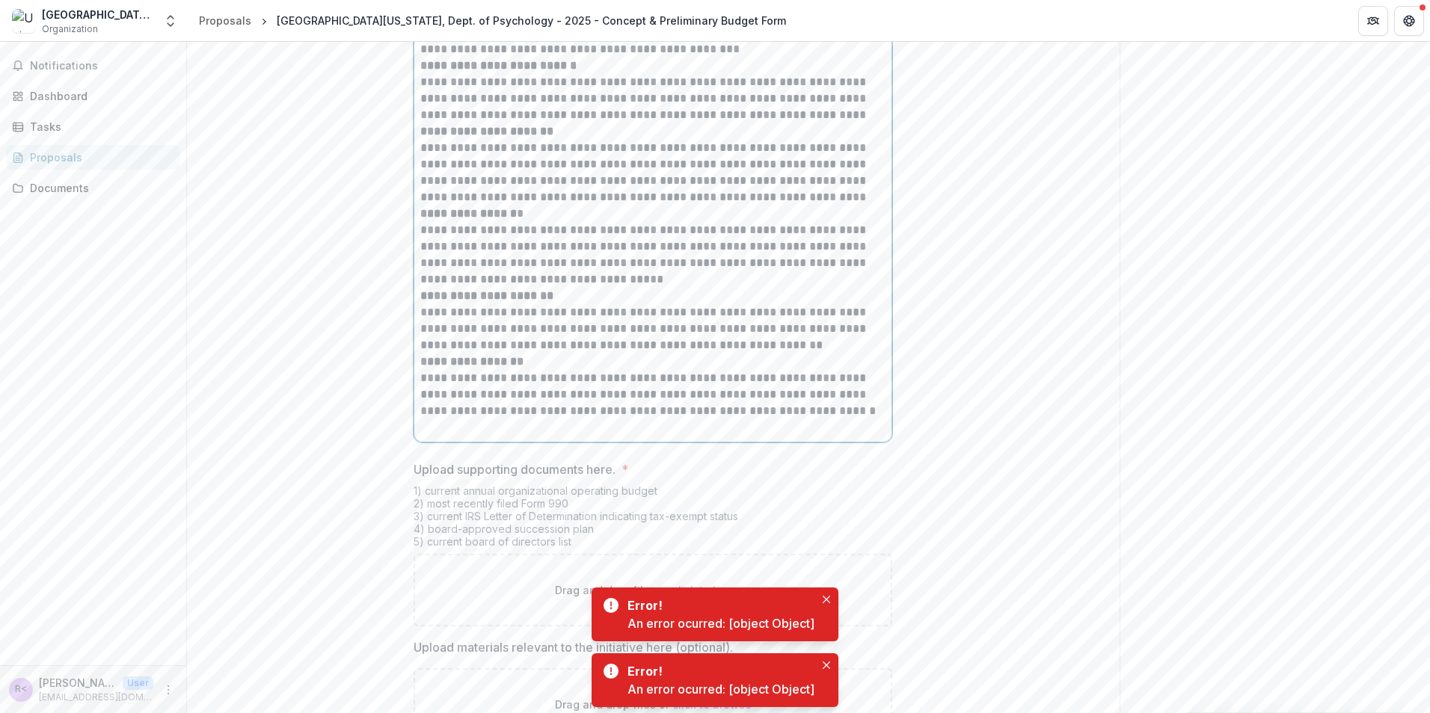
scroll to position [13205, 0]
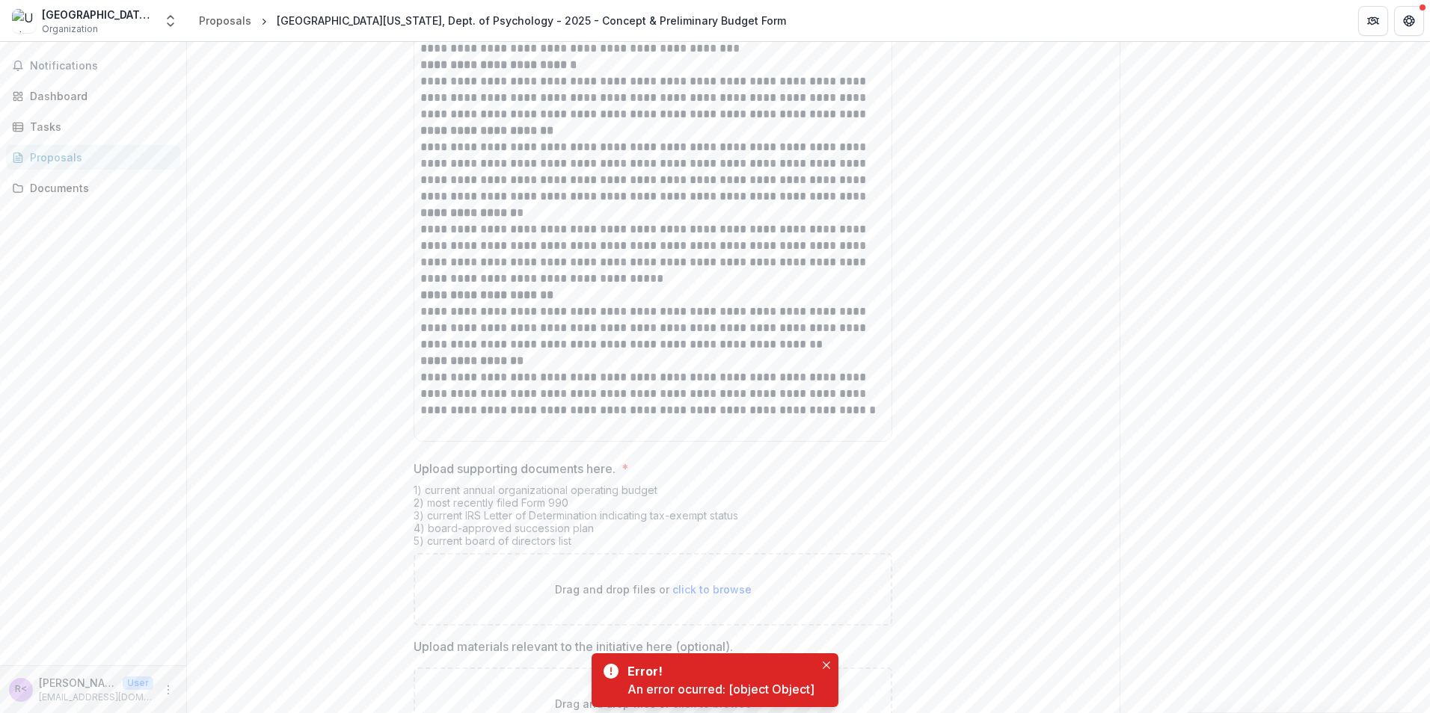
click at [758, 669] on div "Error!" at bounding box center [717, 672] width 181 height 18
click at [738, 684] on div "An error ocurred: [object Object]" at bounding box center [720, 690] width 187 height 18
click at [823, 666] on icon "Close" at bounding box center [826, 665] width 7 height 7
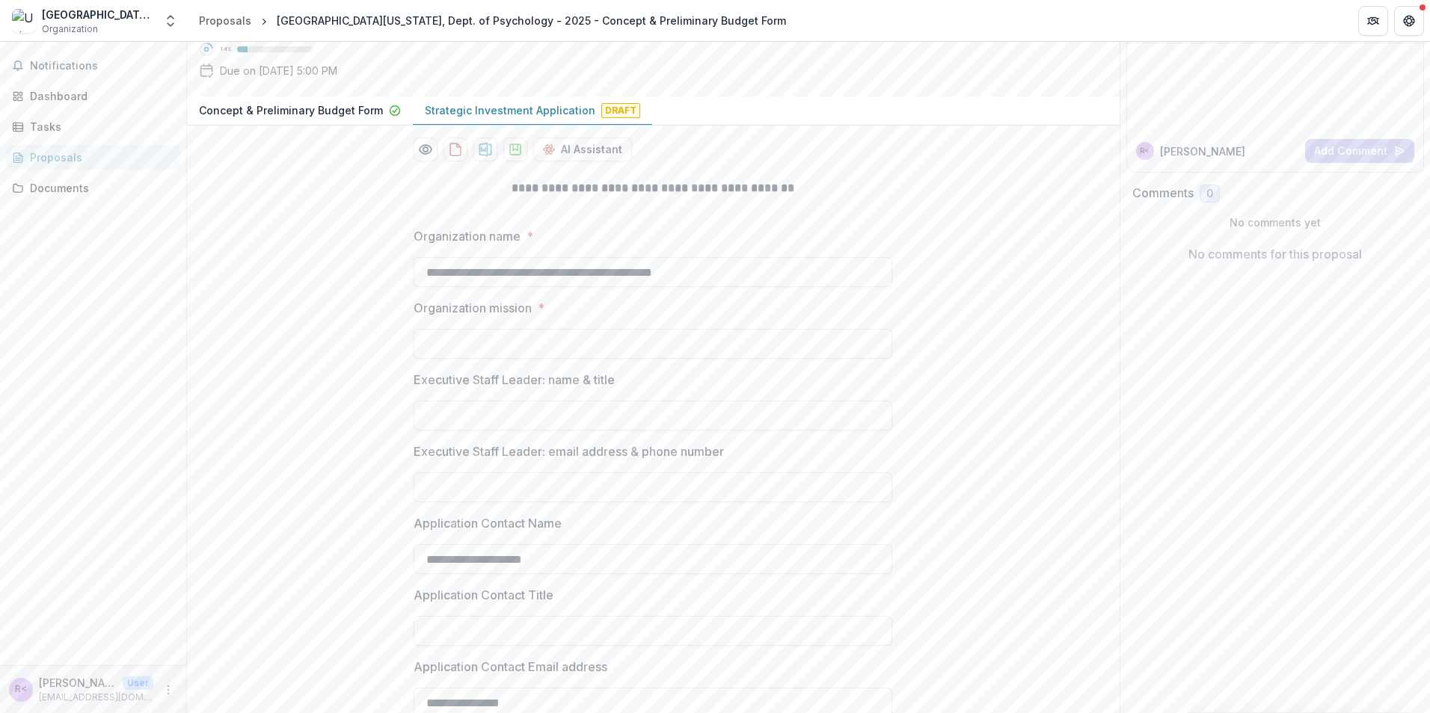
scroll to position [0, 0]
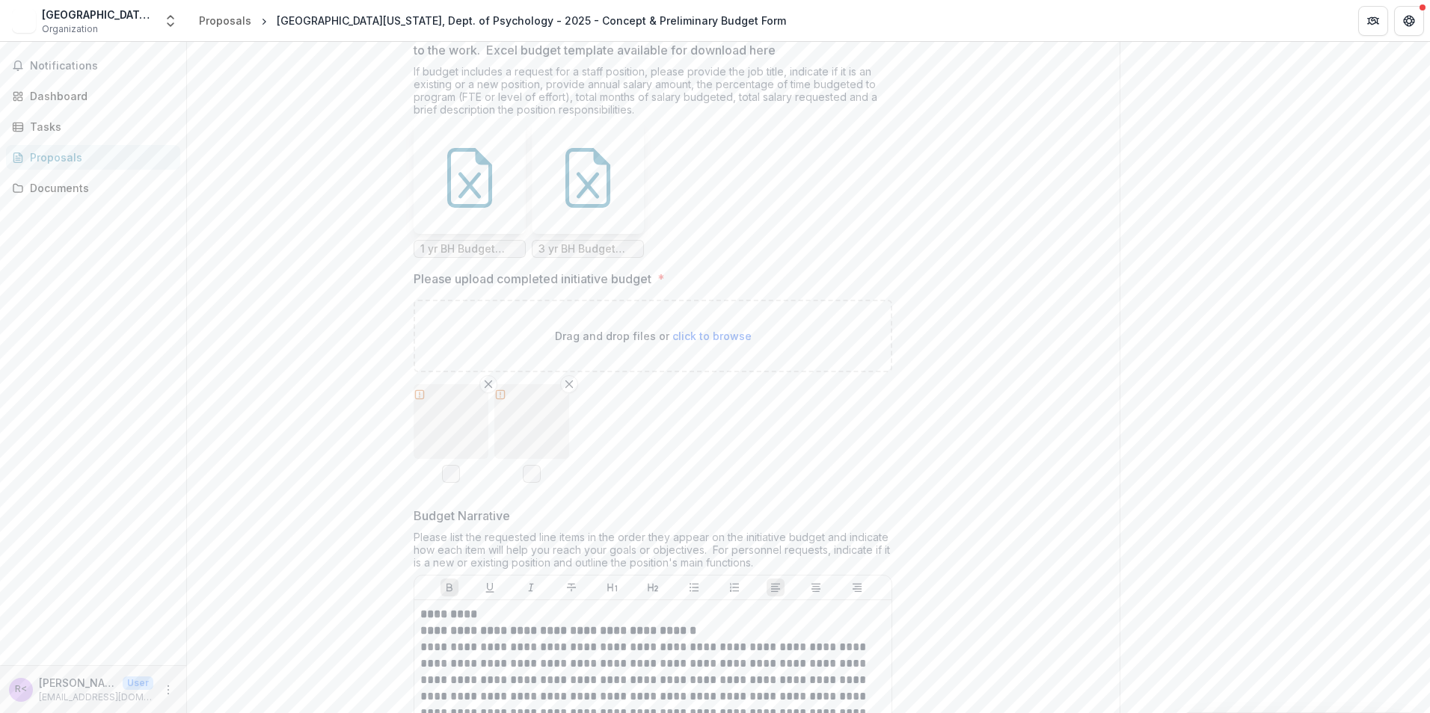
scroll to position [11068, 0]
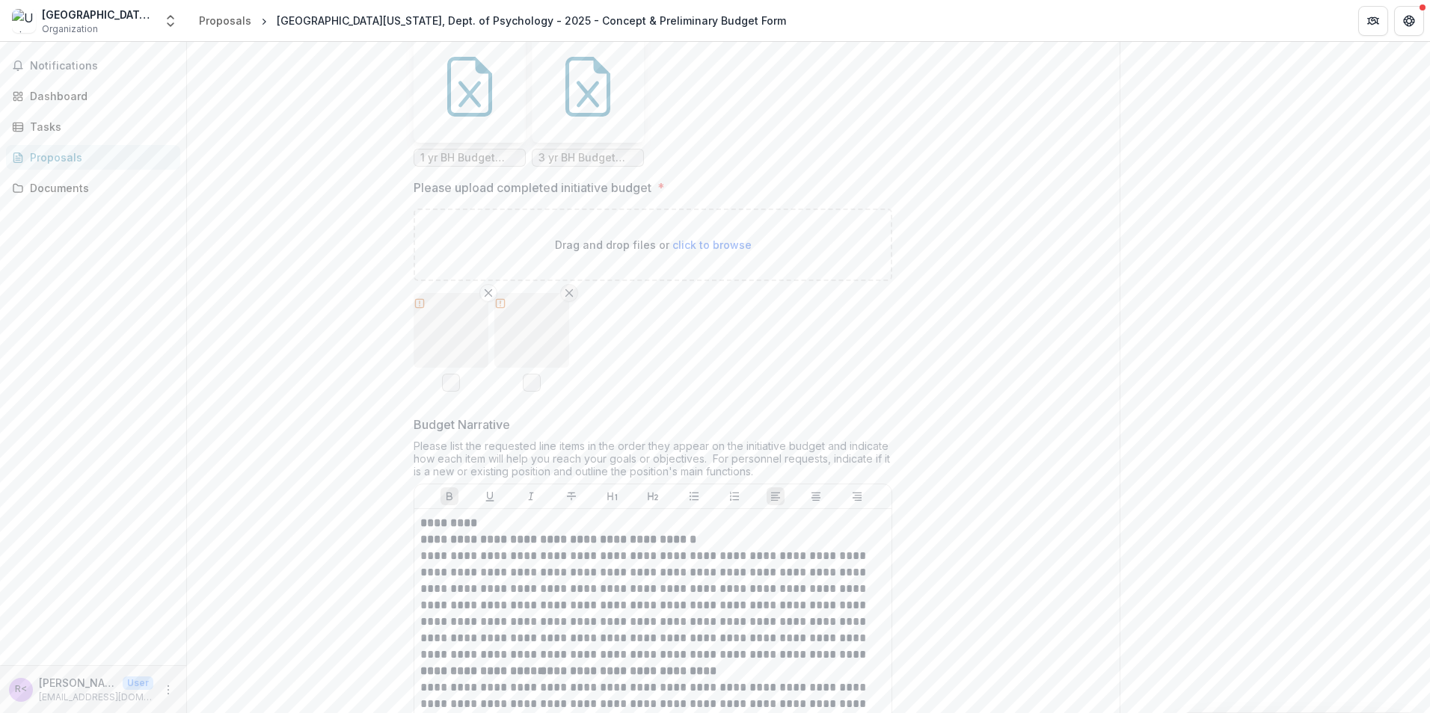
click at [569, 299] on icon "Remove File" at bounding box center [569, 293] width 12 height 12
click at [489, 297] on line "Remove File" at bounding box center [488, 293] width 7 height 7
